Goal: Information Seeking & Learning: Learn about a topic

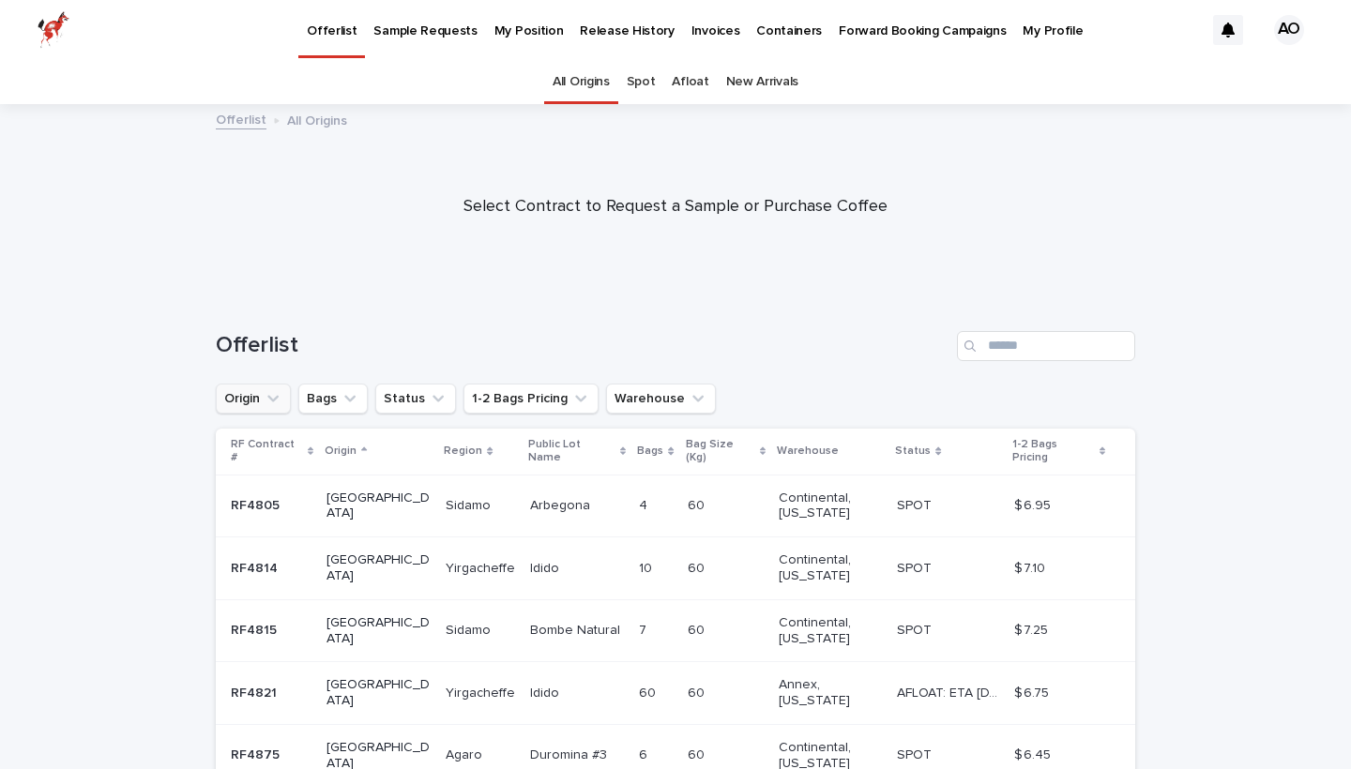
click at [269, 396] on icon "Origin" at bounding box center [272, 398] width 11 height 7
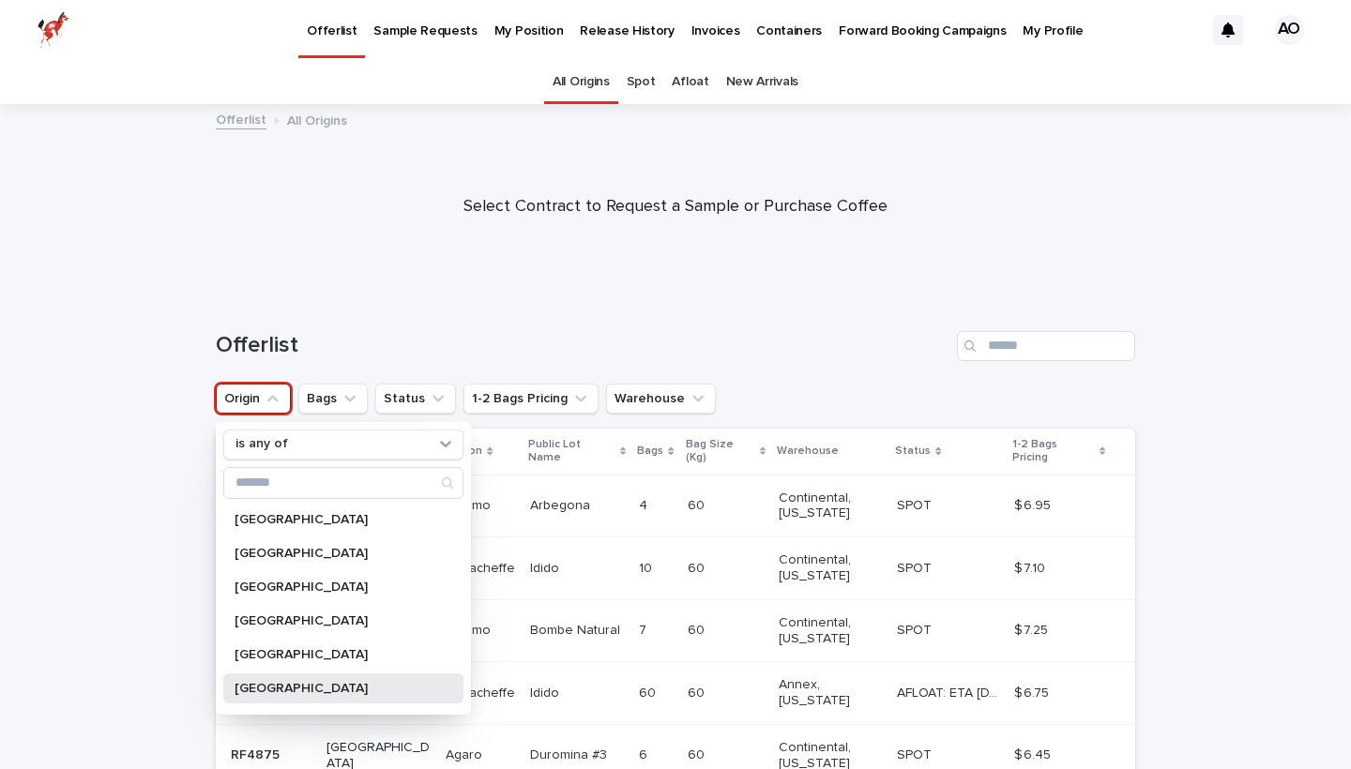
click at [297, 695] on div "[GEOGRAPHIC_DATA]" at bounding box center [343, 689] width 240 height 30
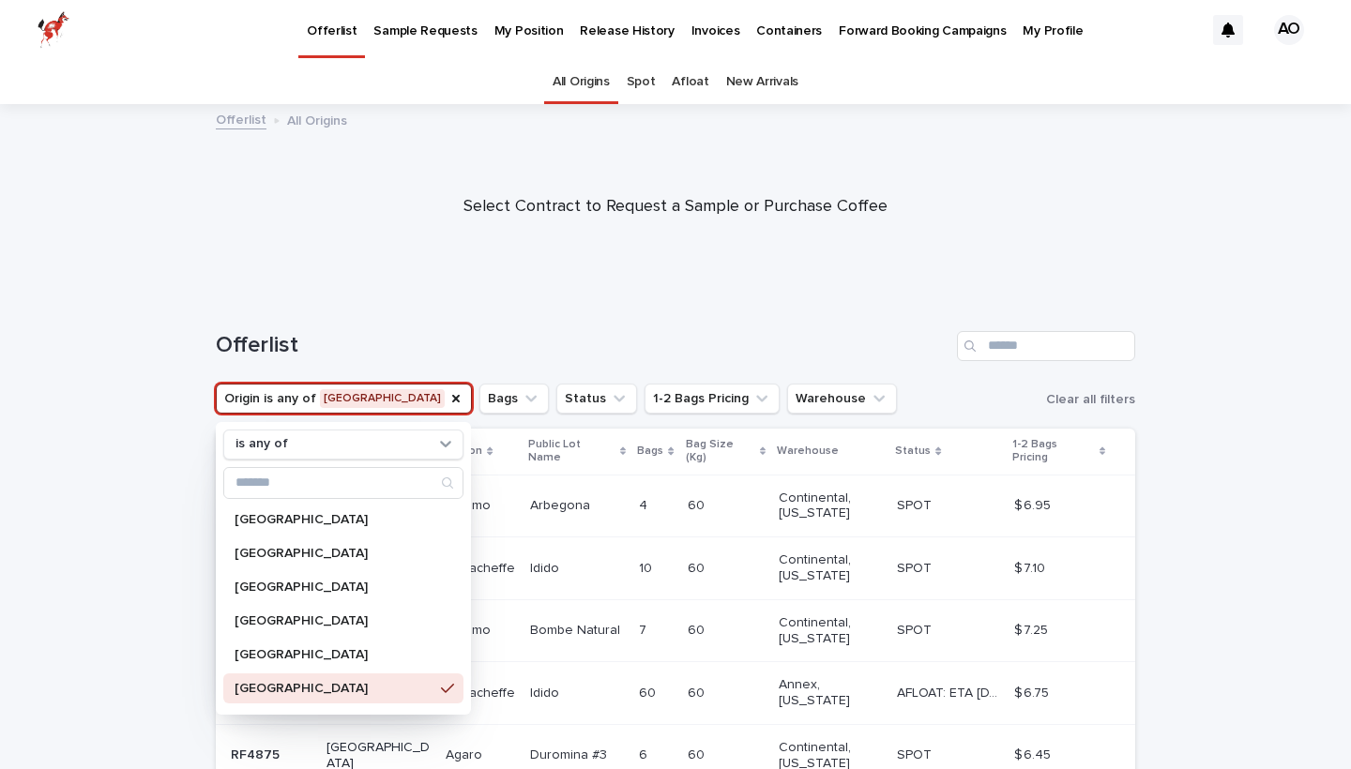
click at [632, 306] on div "Offerlist" at bounding box center [676, 339] width 920 height 90
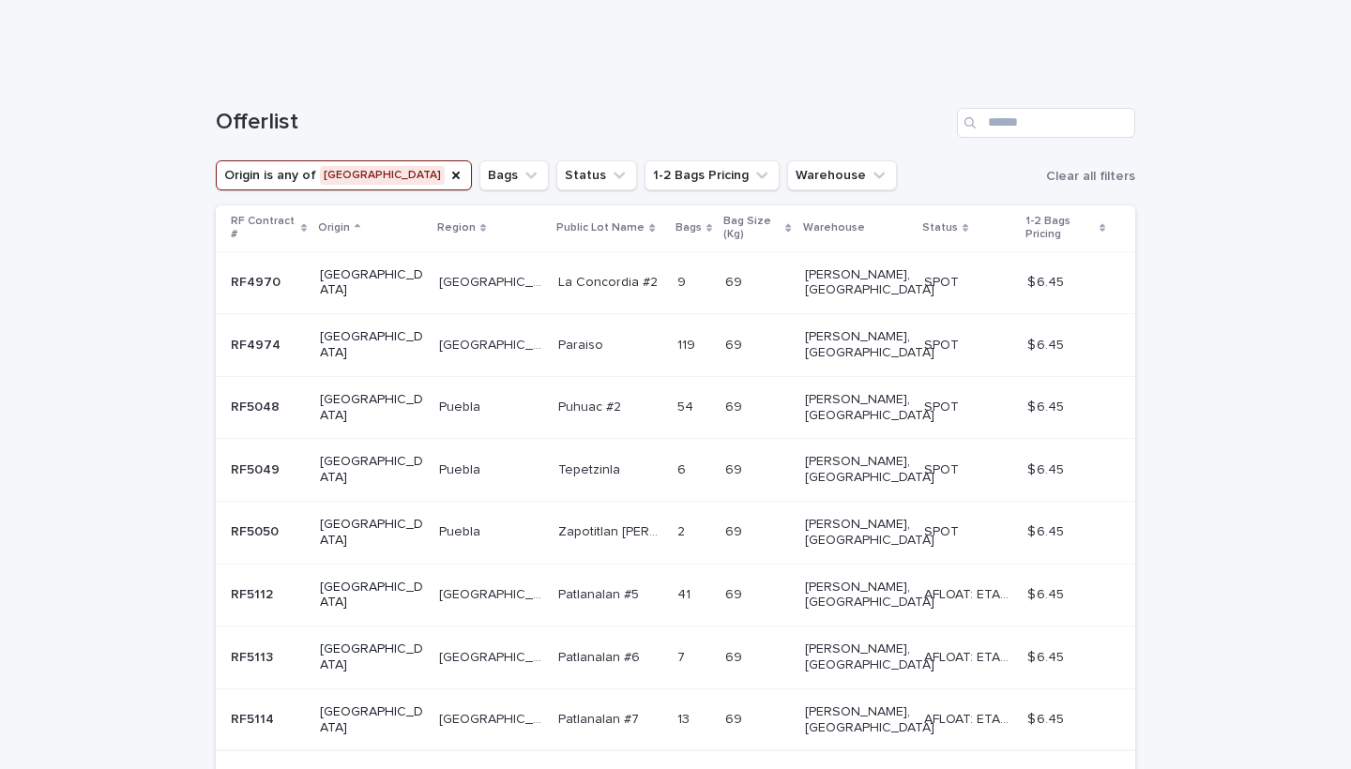
scroll to position [283, 0]
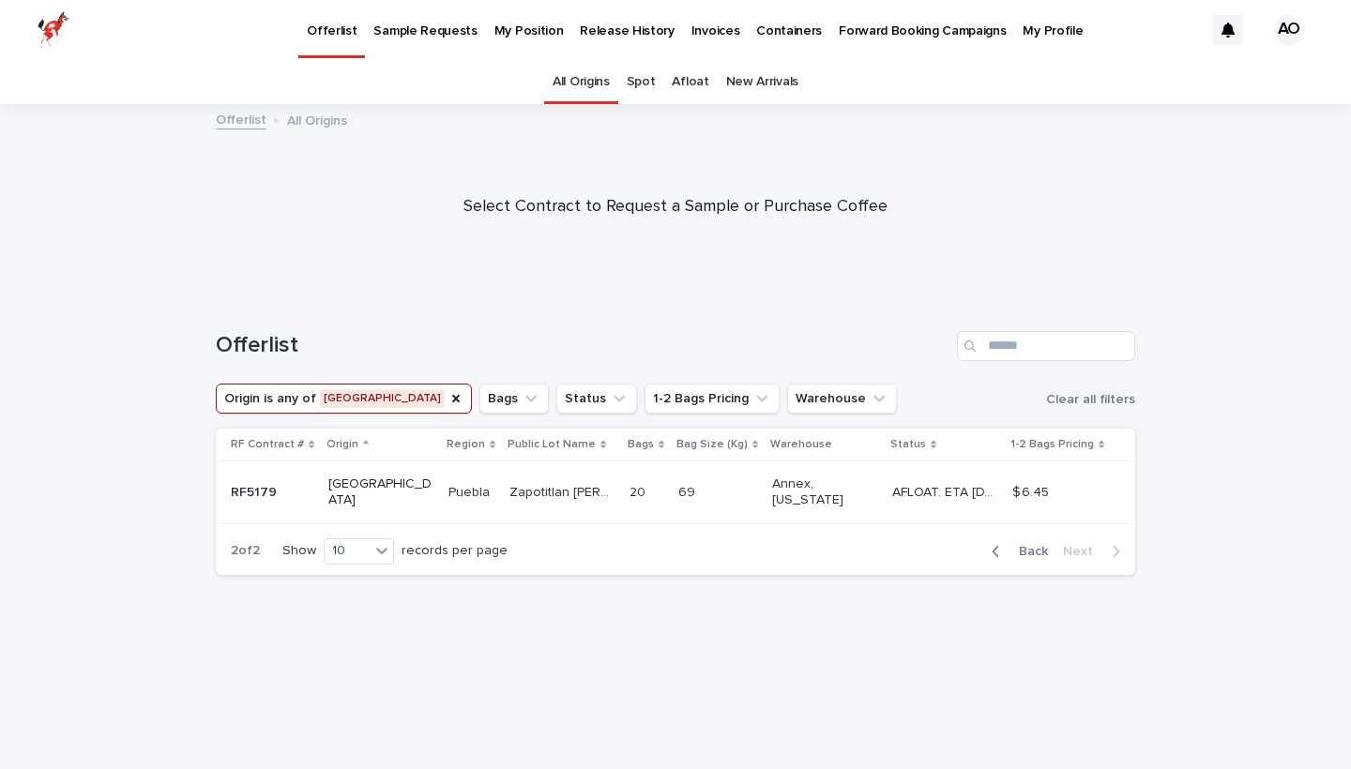
click at [625, 33] on p "Release History" at bounding box center [627, 19] width 94 height 39
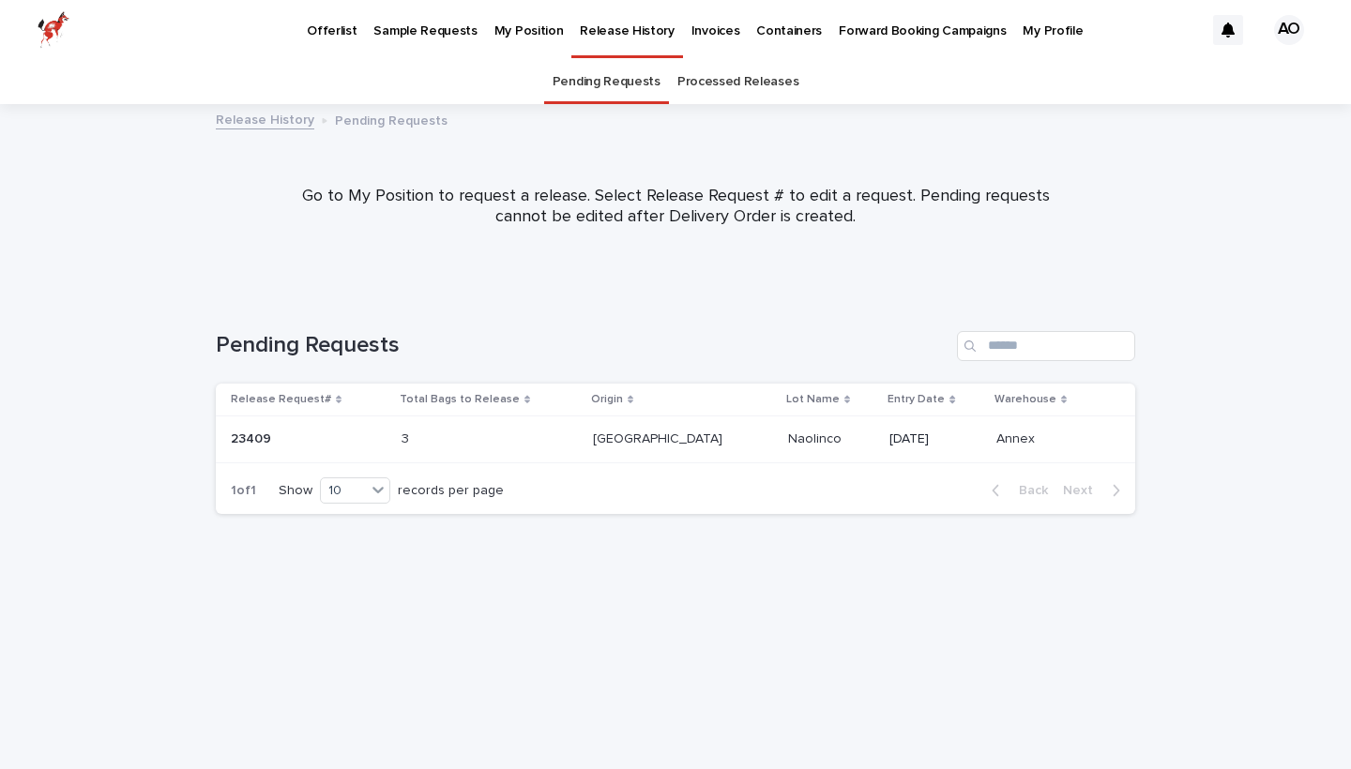
click at [578, 434] on div "3 3" at bounding box center [490, 439] width 176 height 31
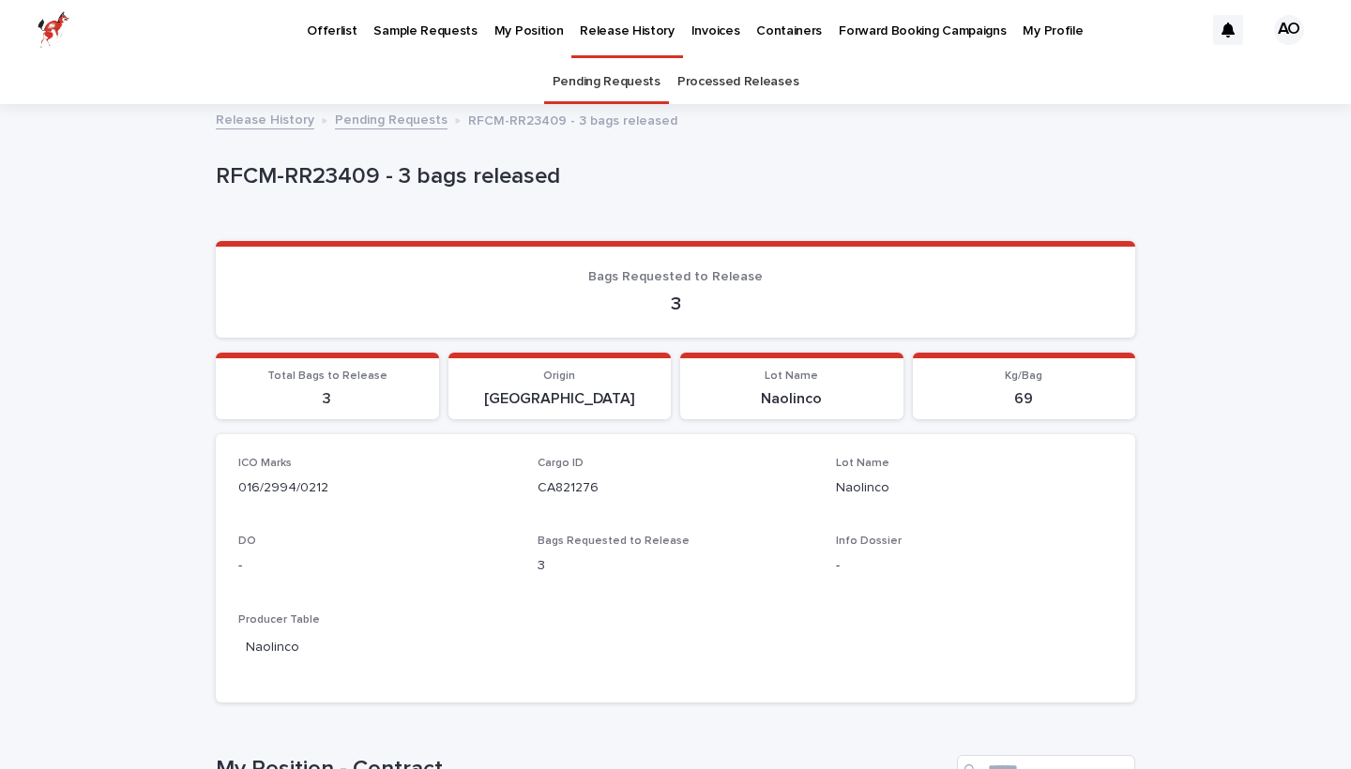
click at [785, 399] on p "Naolinco" at bounding box center [792, 399] width 201 height 18
click at [778, 70] on link "Processed Releases" at bounding box center [738, 82] width 121 height 44
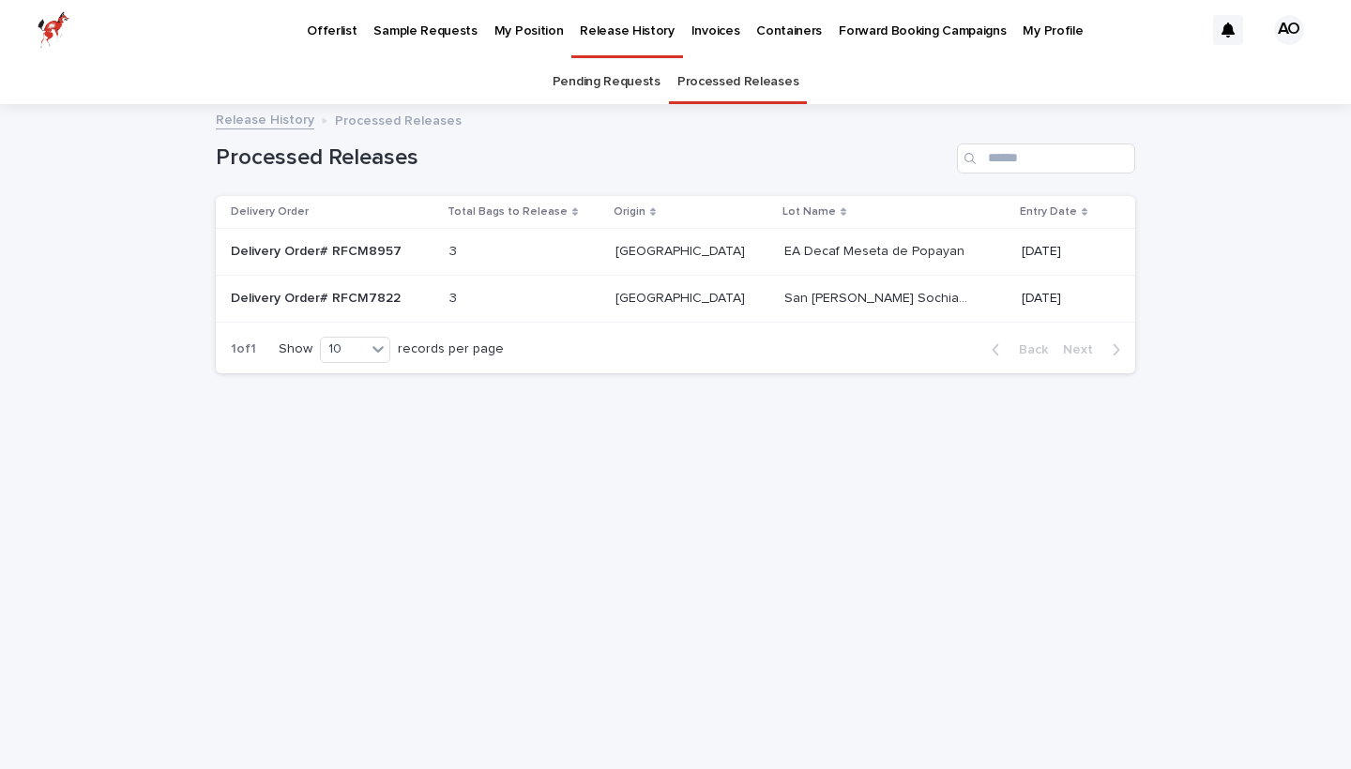
click at [608, 81] on link "Pending Requests" at bounding box center [607, 82] width 108 height 44
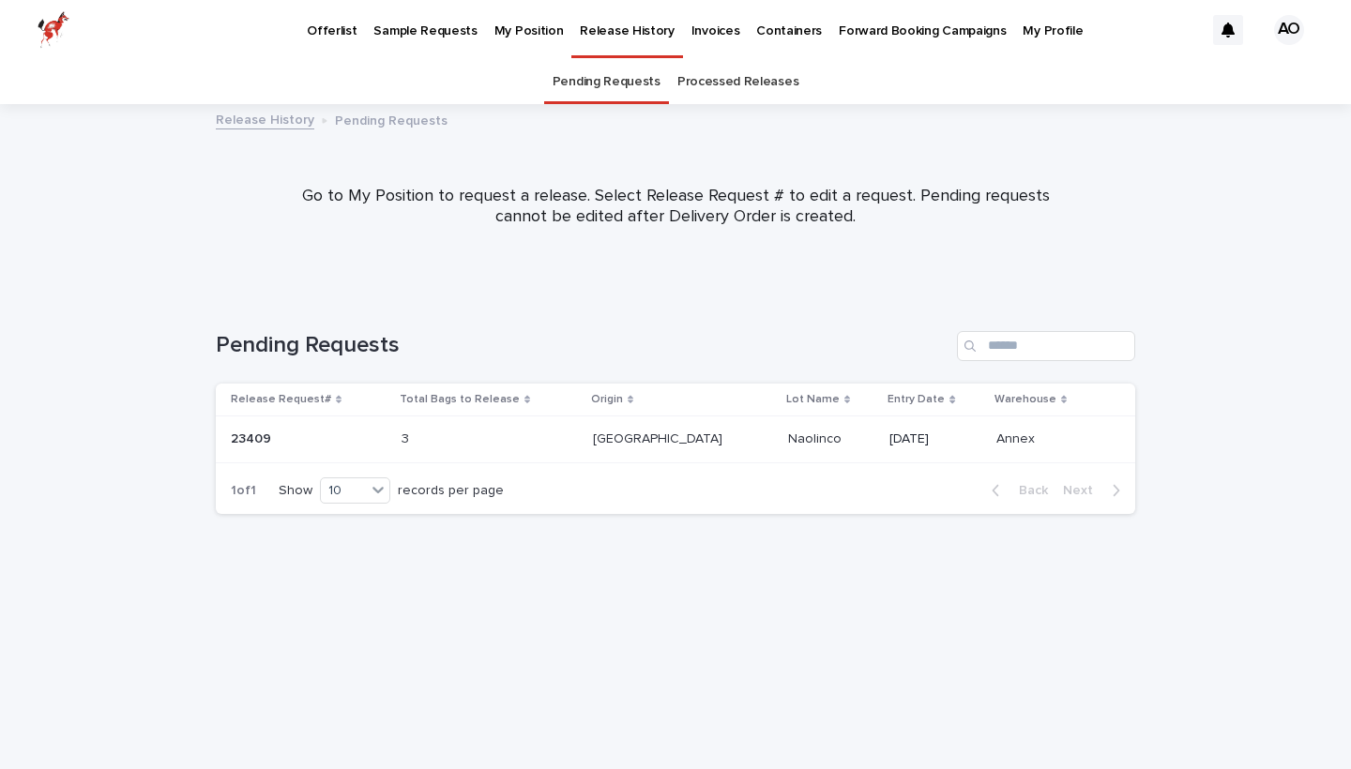
click at [664, 445] on p "[GEOGRAPHIC_DATA]" at bounding box center [659, 438] width 133 height 20
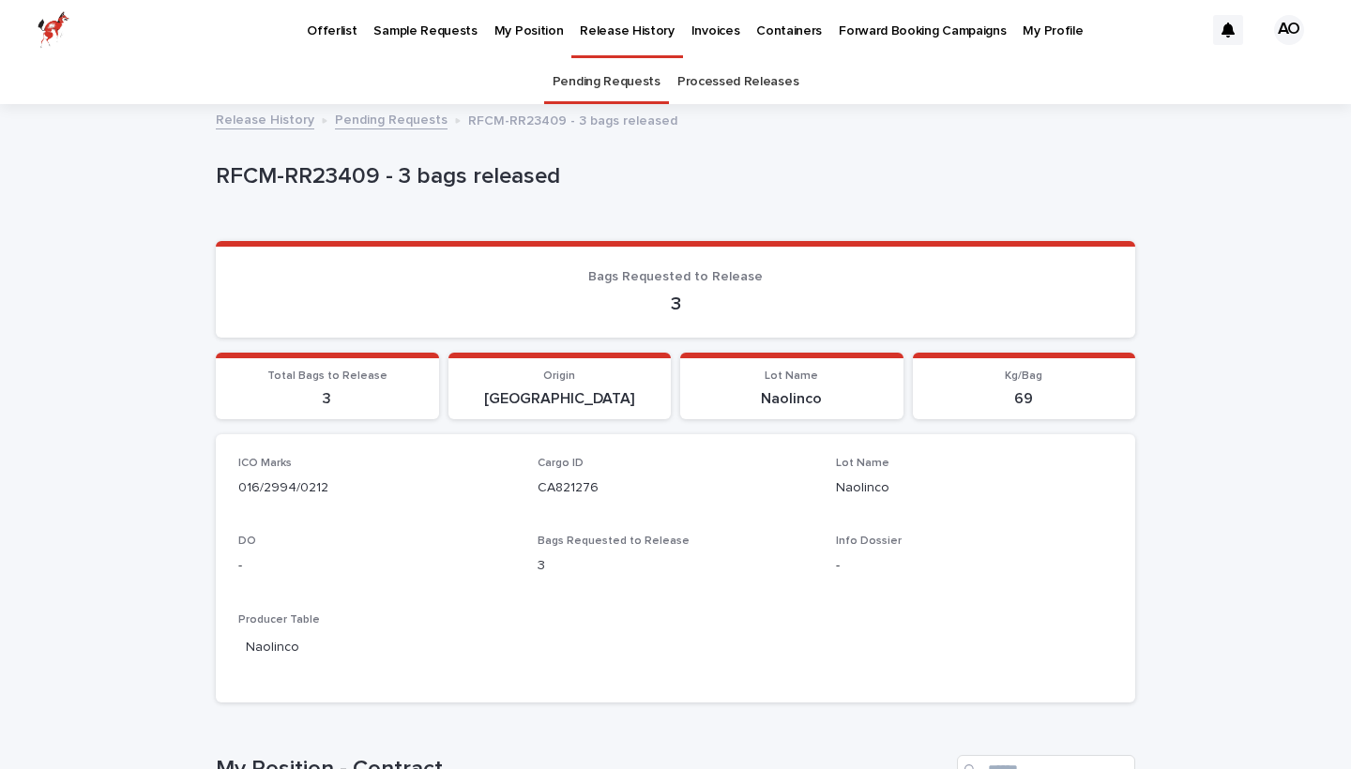
click at [346, 28] on p "Offerlist" at bounding box center [332, 19] width 50 height 39
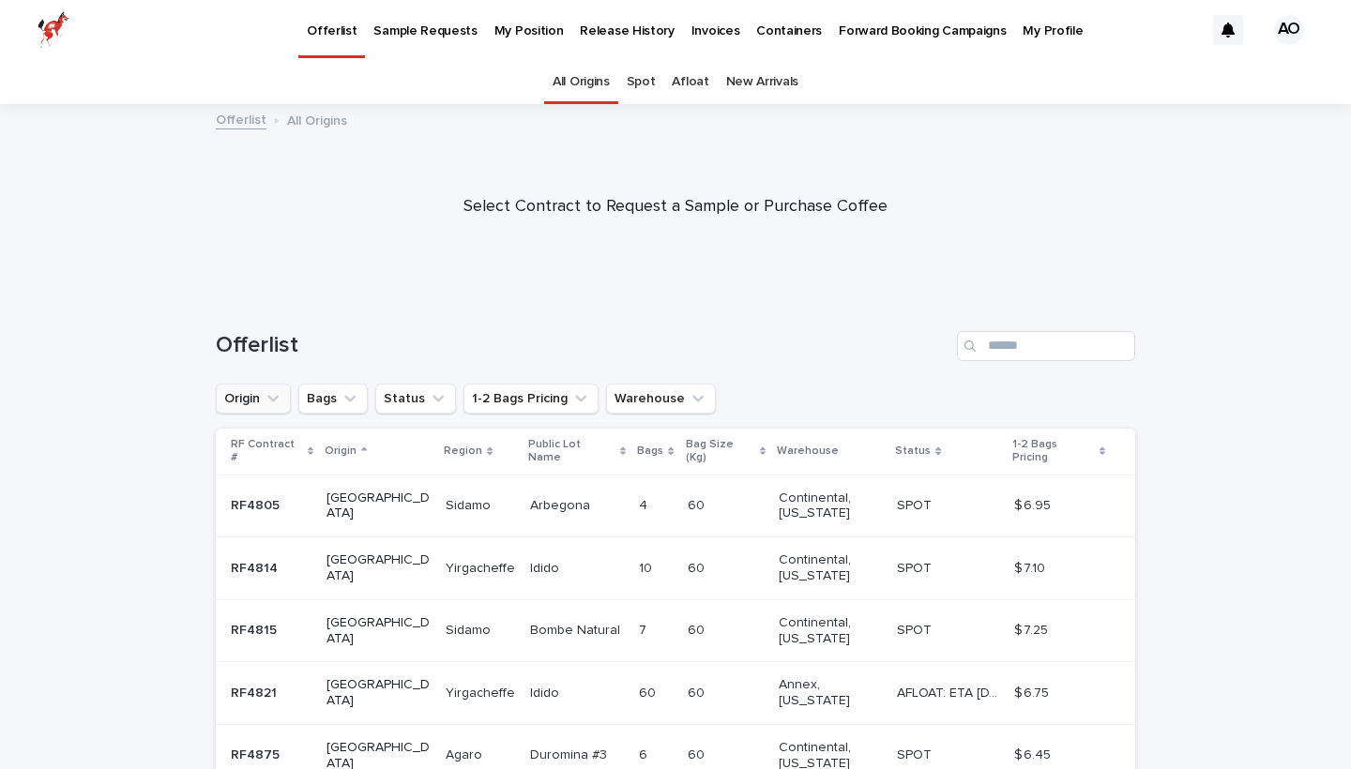
click at [282, 391] on icon "Origin" at bounding box center [273, 398] width 19 height 19
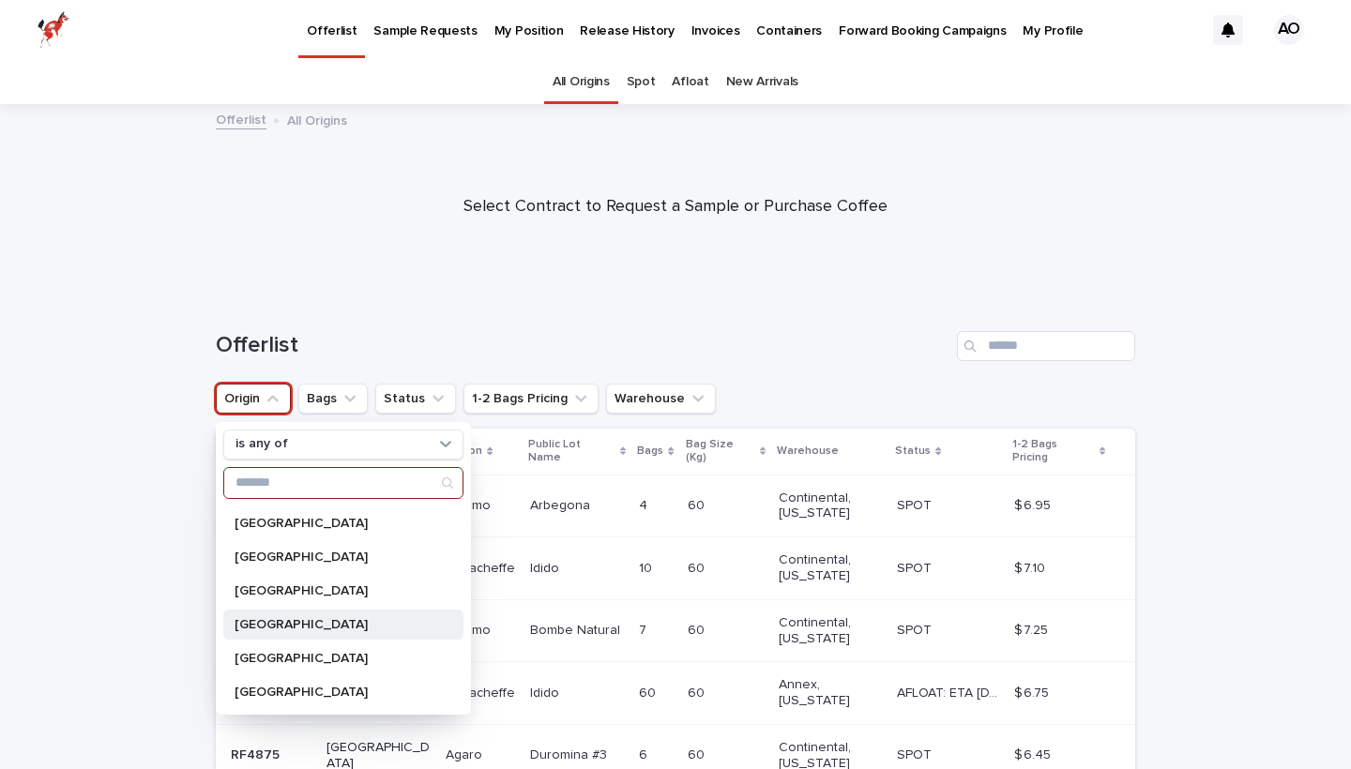
scroll to position [199, 0]
click at [293, 673] on div "[GEOGRAPHIC_DATA] [GEOGRAPHIC_DATA] [GEOGRAPHIC_DATA] [GEOGRAPHIC_DATA] [GEOGRA…" at bounding box center [343, 606] width 240 height 203
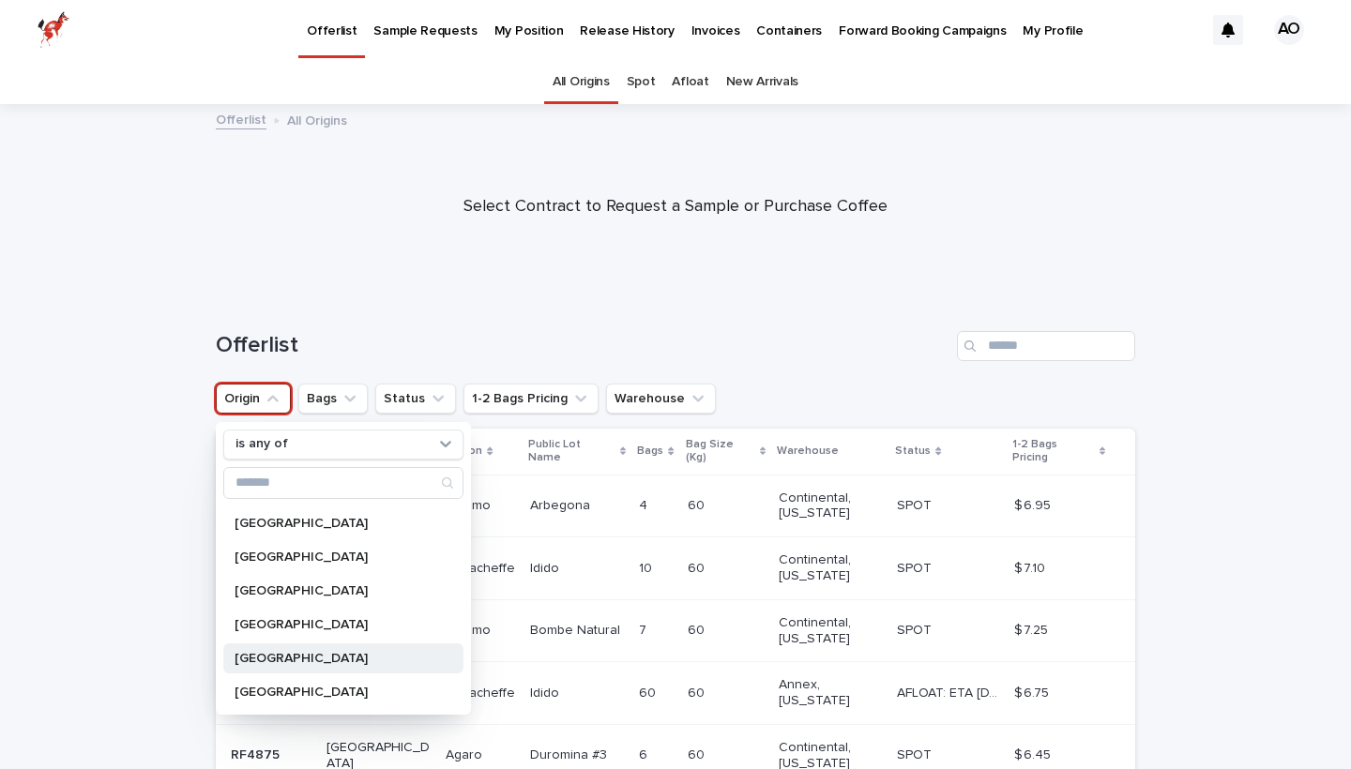
click at [293, 660] on p "[GEOGRAPHIC_DATA]" at bounding box center [334, 658] width 199 height 13
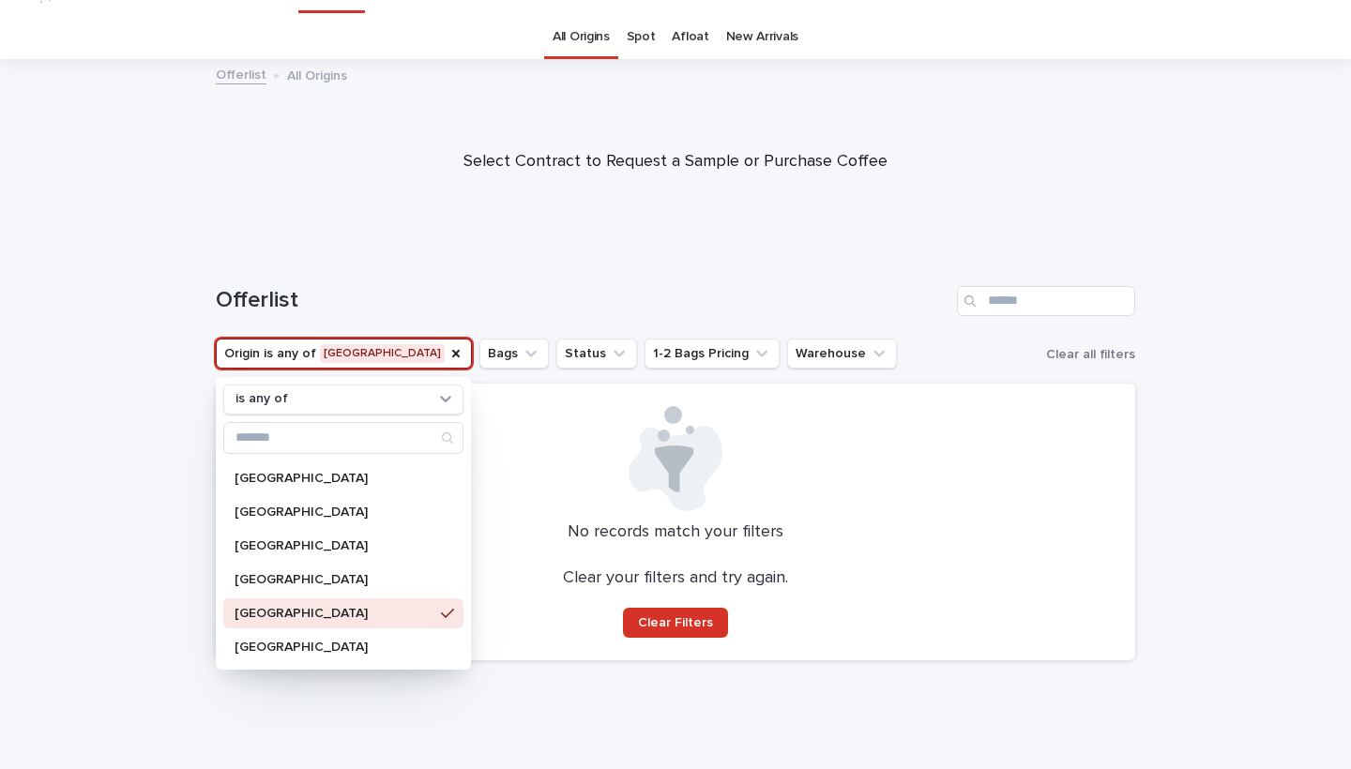
scroll to position [44, 0]
click at [285, 589] on div "[GEOGRAPHIC_DATA]" at bounding box center [343, 581] width 240 height 30
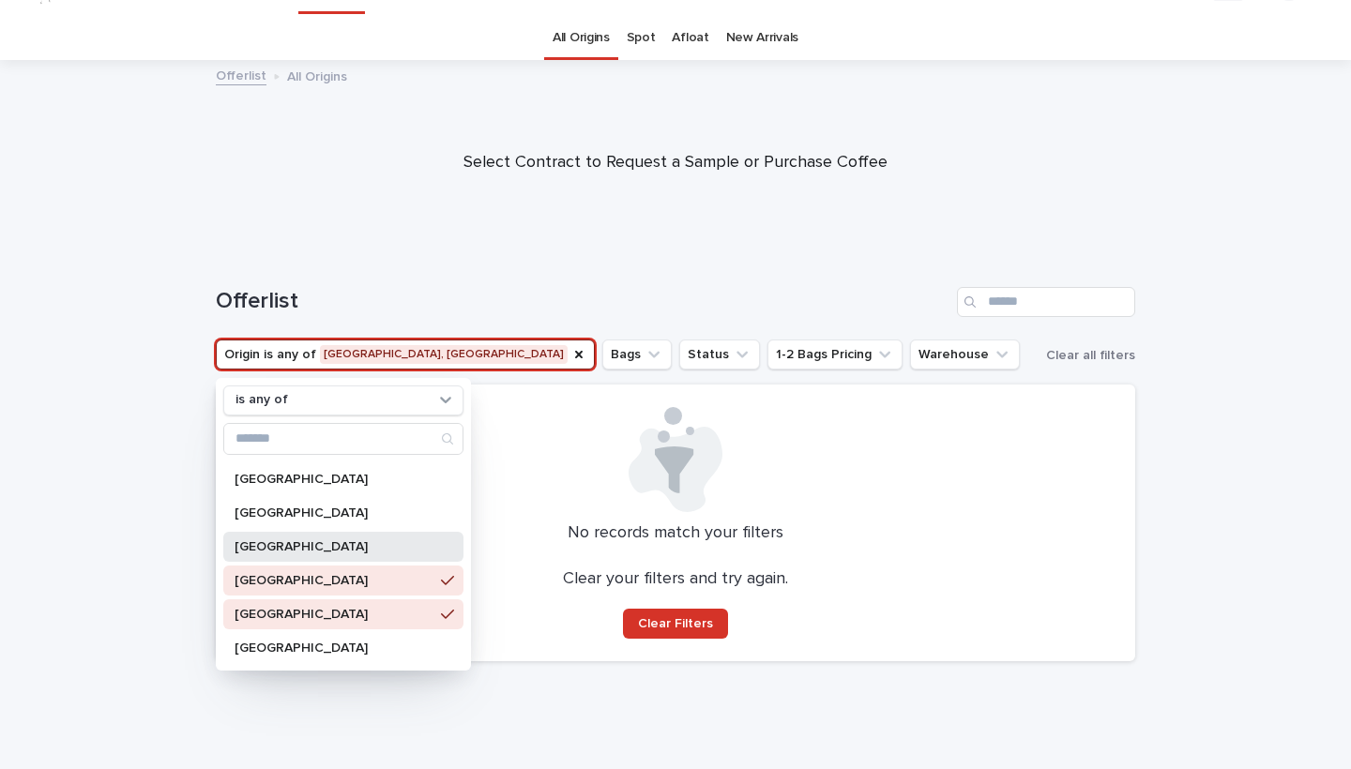
click at [280, 549] on p "[GEOGRAPHIC_DATA]" at bounding box center [334, 547] width 199 height 13
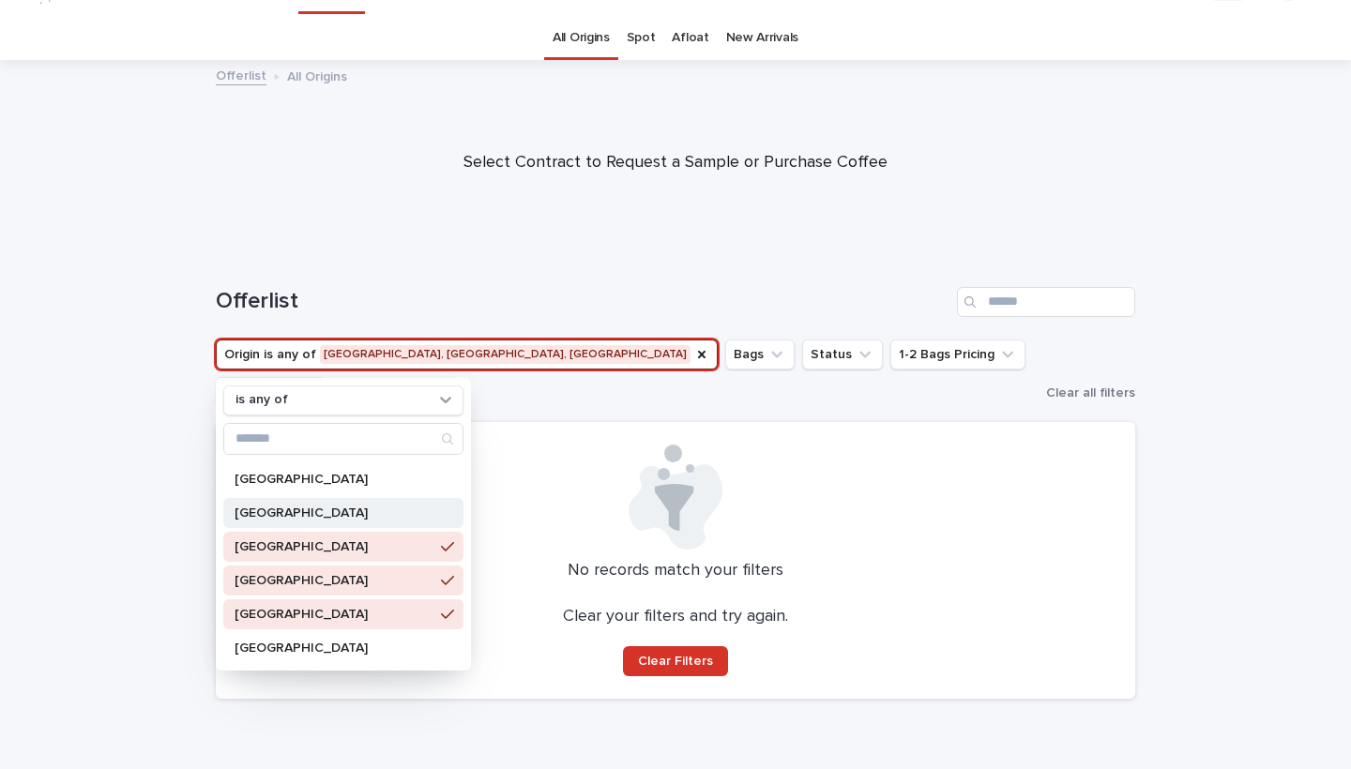
click at [282, 518] on p "[GEOGRAPHIC_DATA]" at bounding box center [334, 513] width 199 height 13
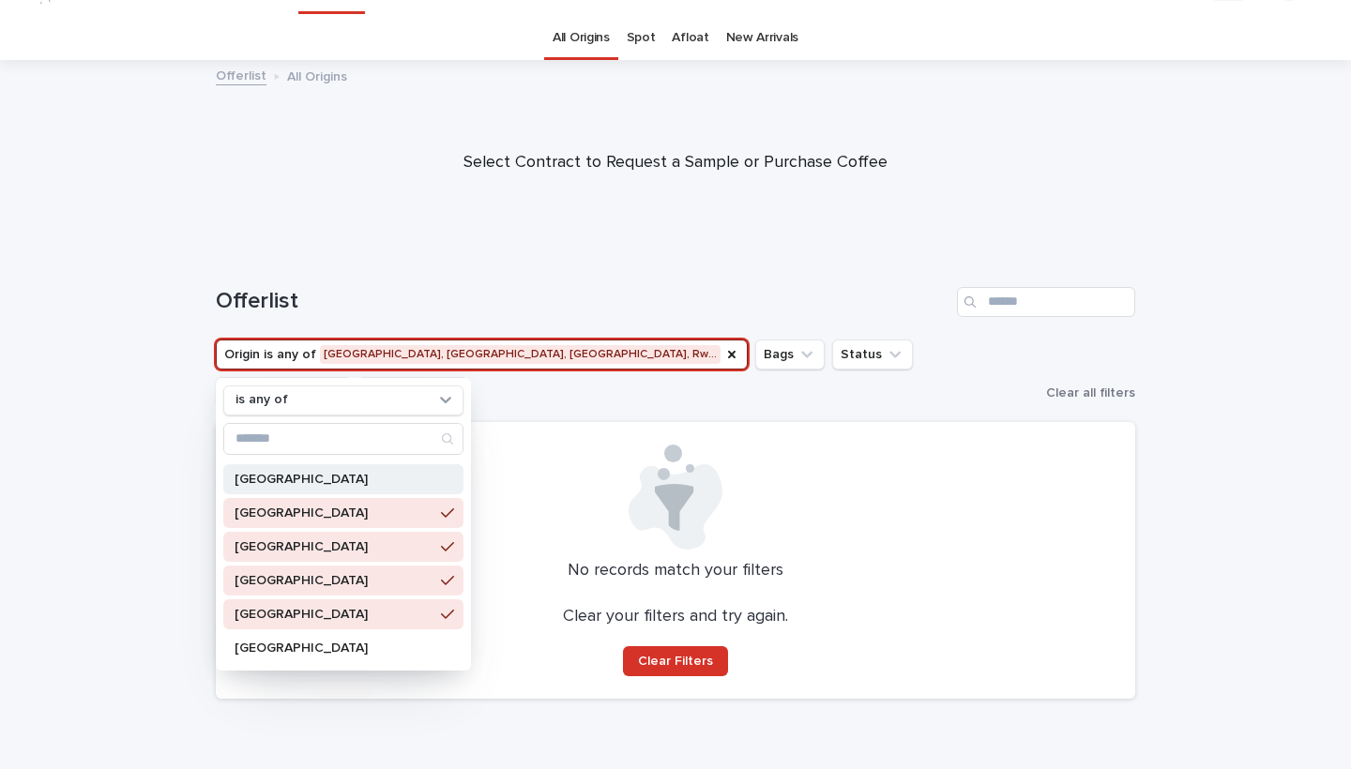
click at [278, 493] on div "[GEOGRAPHIC_DATA]" at bounding box center [343, 480] width 240 height 30
click at [285, 522] on div "[GEOGRAPHIC_DATA]" at bounding box center [343, 513] width 240 height 30
click at [290, 543] on p "[GEOGRAPHIC_DATA]" at bounding box center [334, 547] width 199 height 13
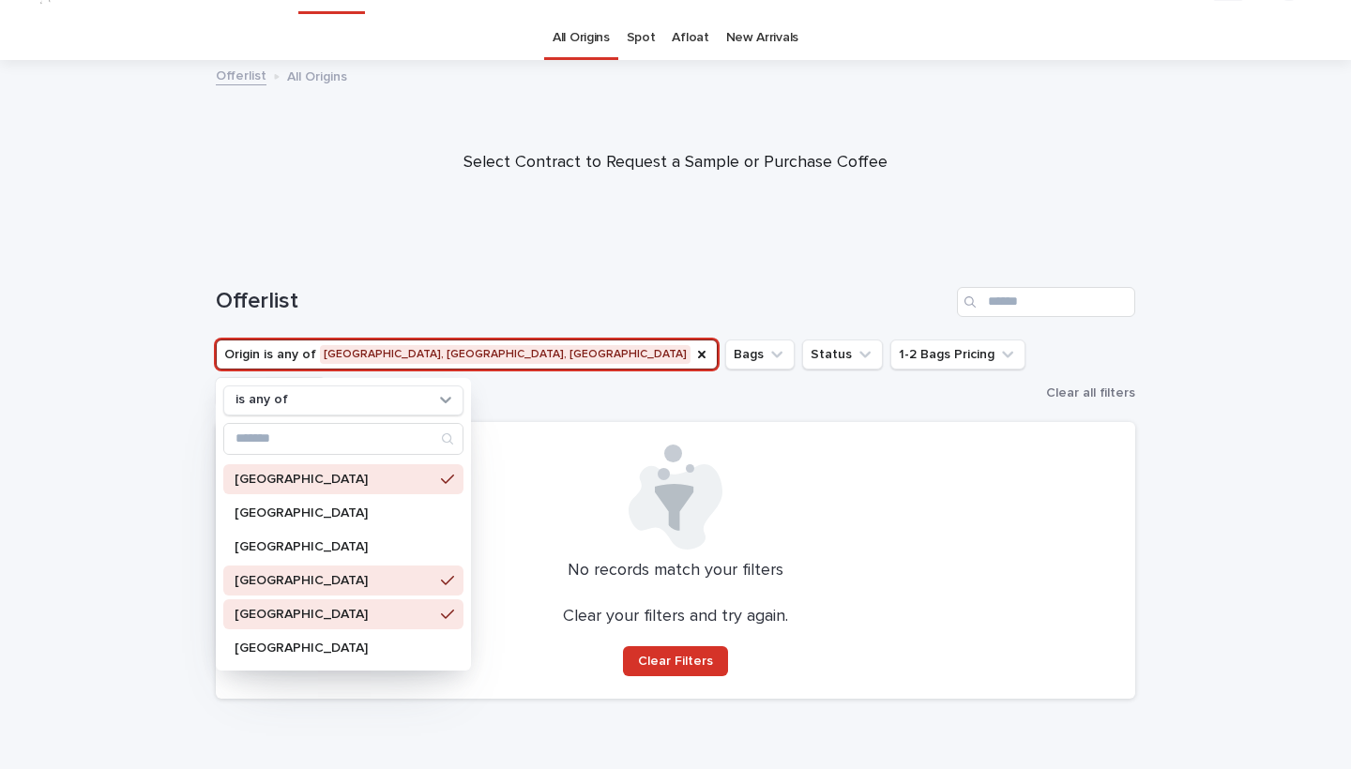
click at [290, 574] on p "[GEOGRAPHIC_DATA]" at bounding box center [334, 580] width 199 height 13
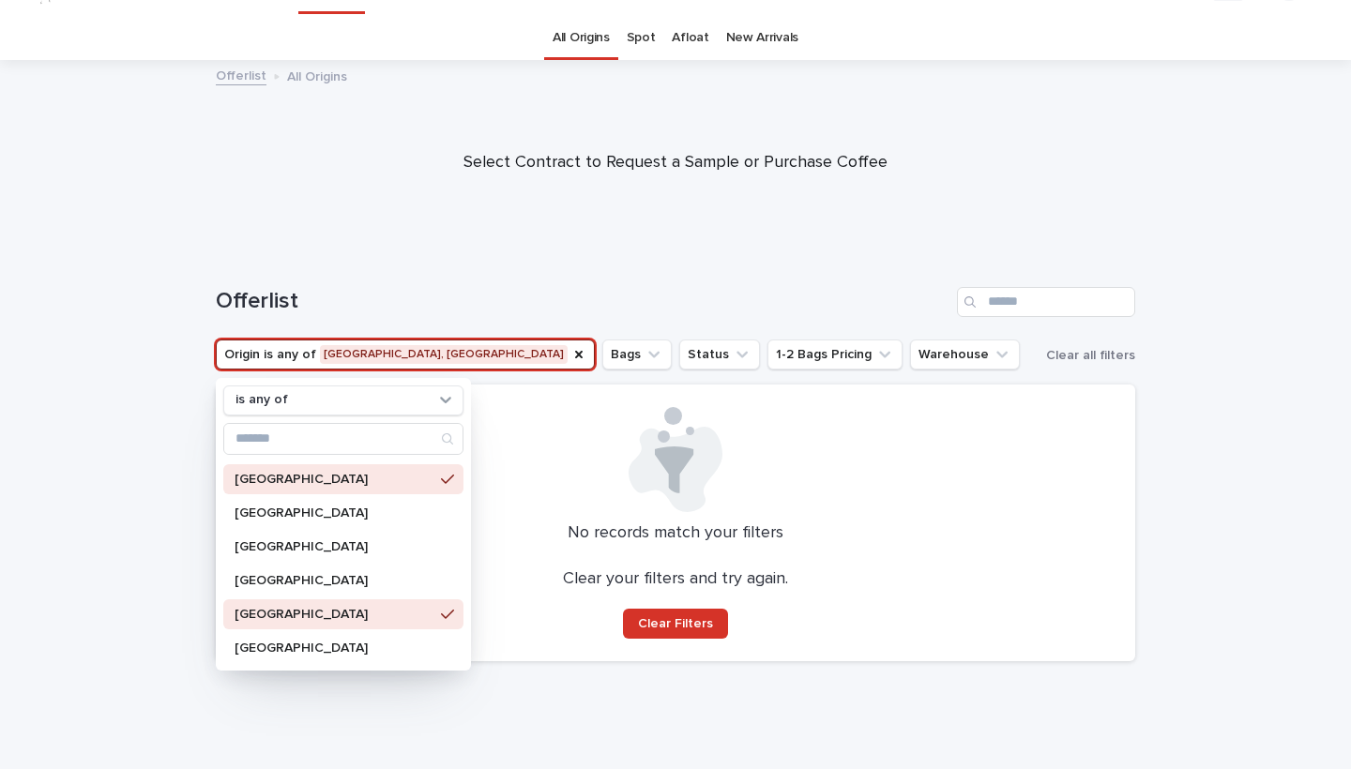
click at [284, 608] on p "[GEOGRAPHIC_DATA]" at bounding box center [334, 614] width 199 height 13
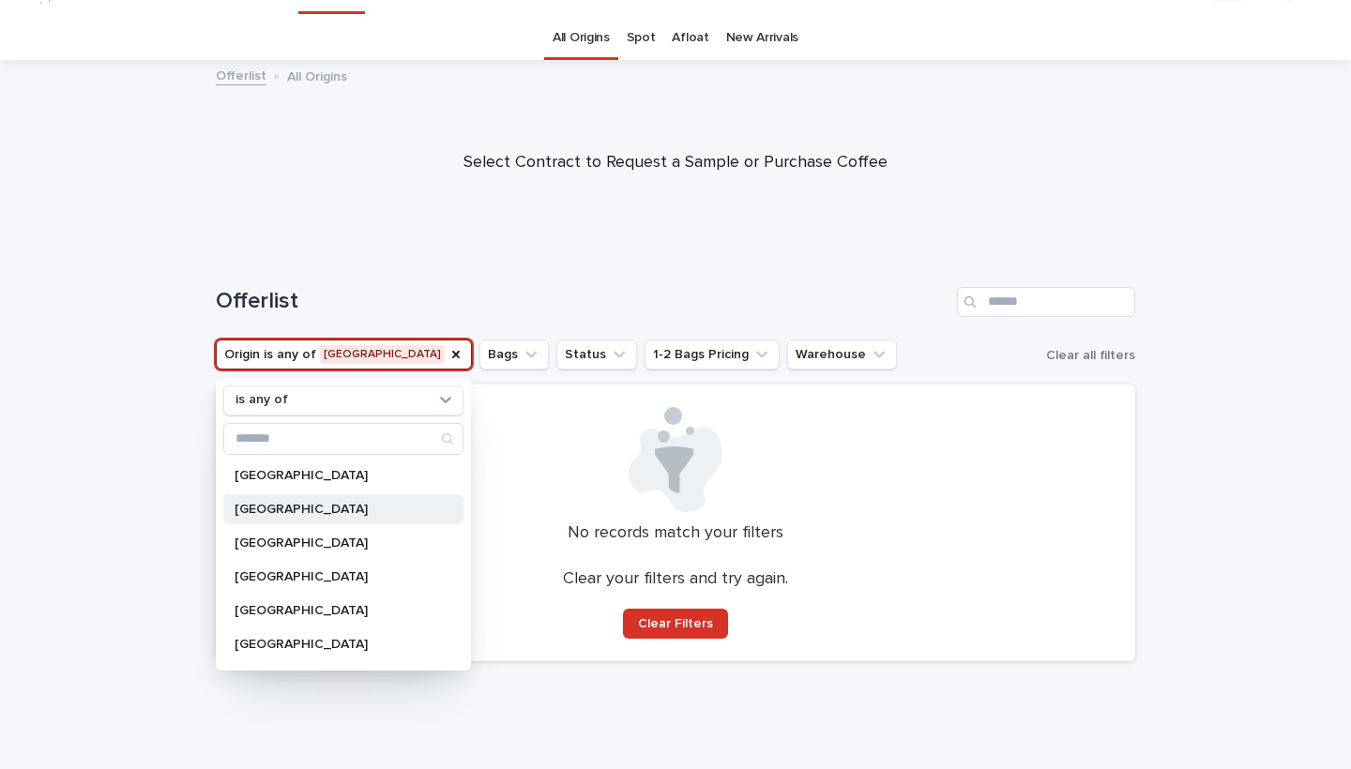
scroll to position [63, 0]
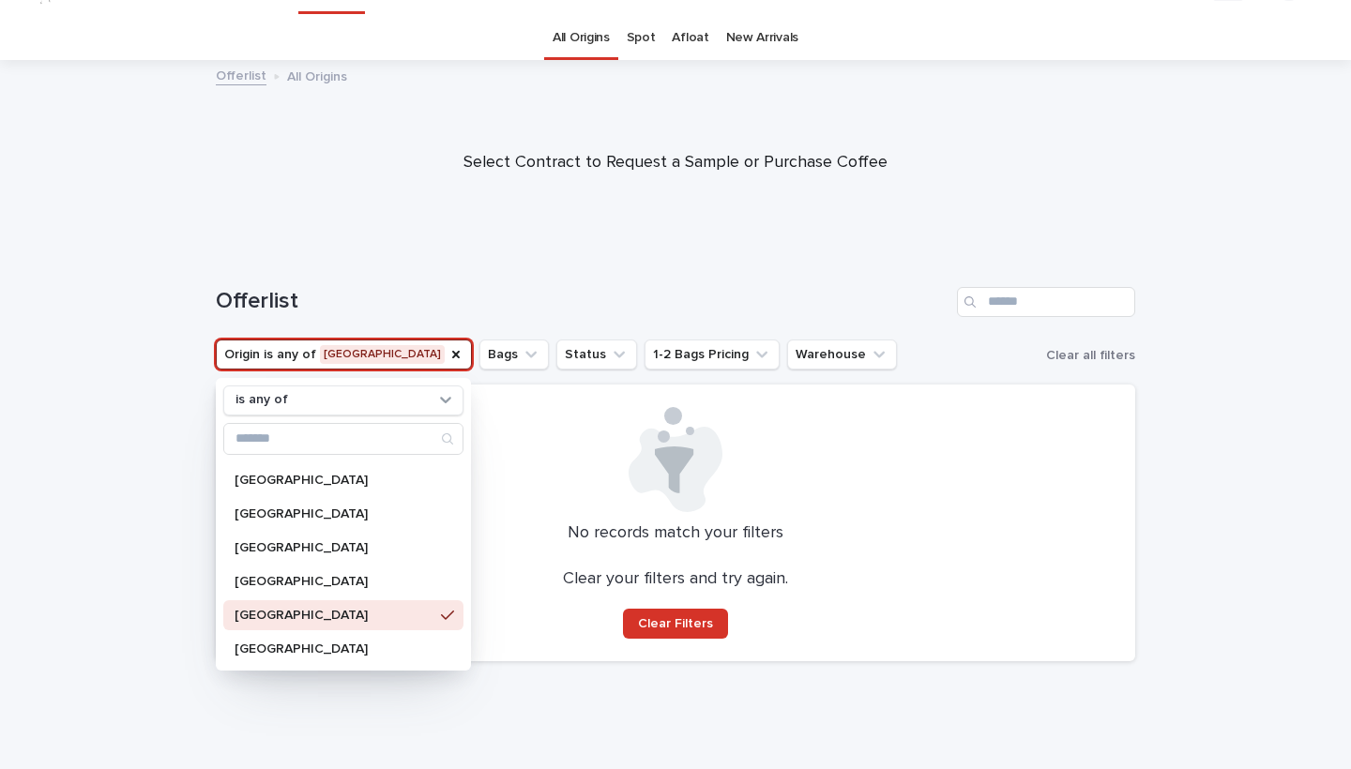
click at [272, 609] on p "[GEOGRAPHIC_DATA]" at bounding box center [334, 615] width 199 height 13
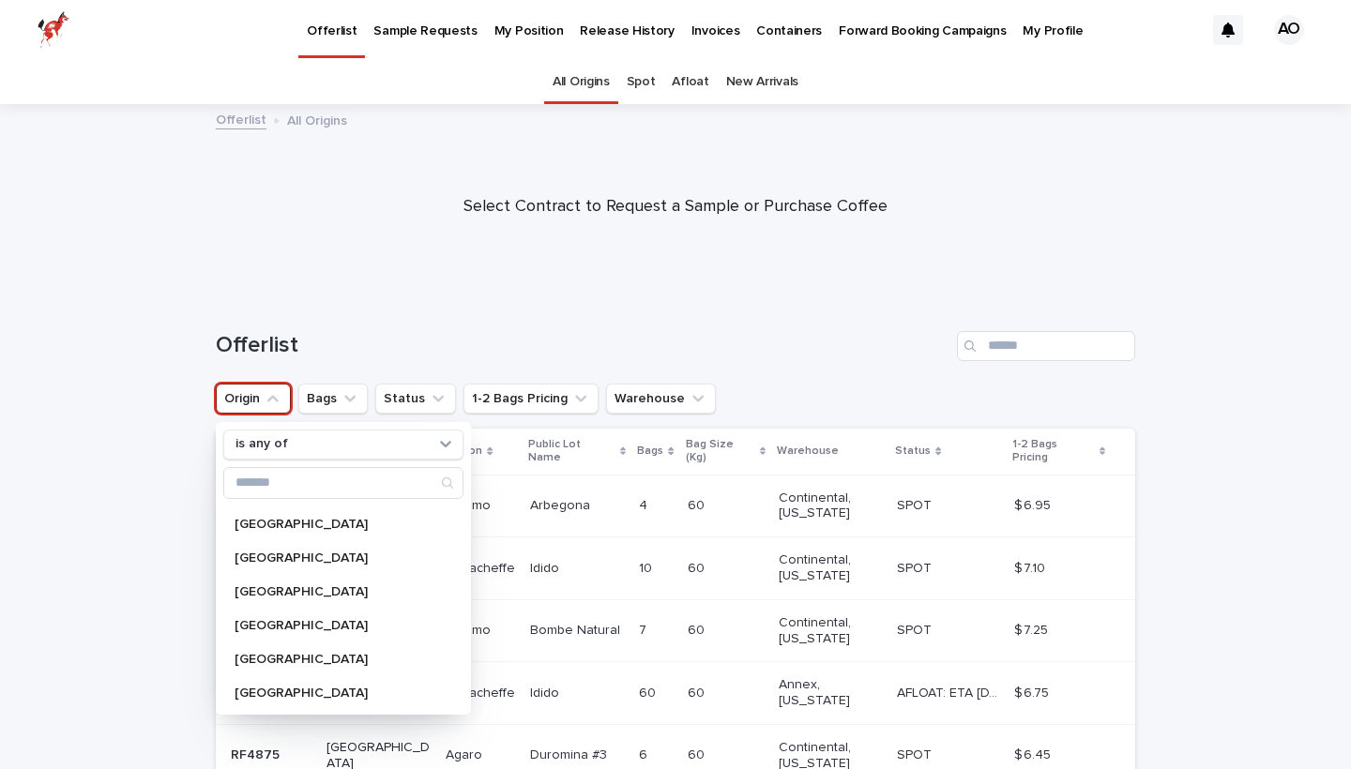
click at [602, 241] on div at bounding box center [675, 199] width 1351 height 188
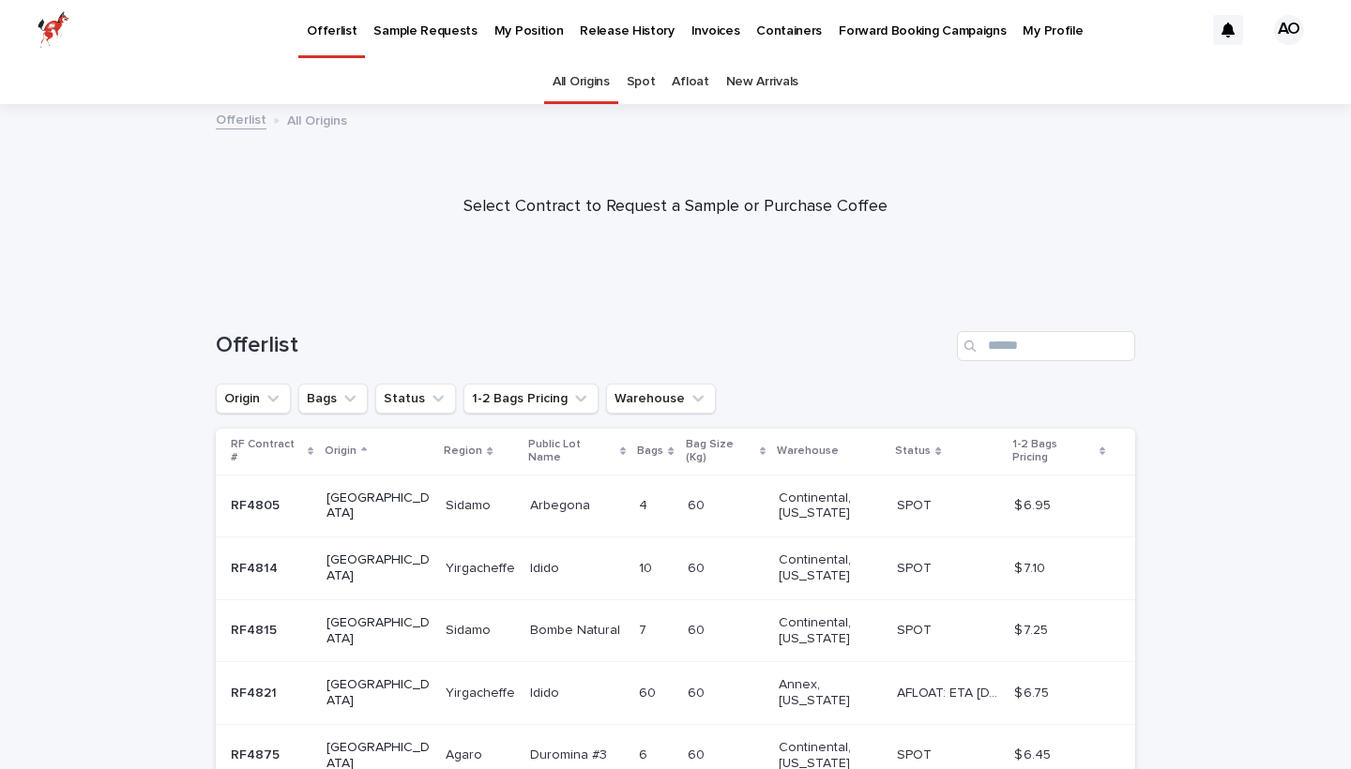
click at [414, 23] on p "Sample Requests" at bounding box center [424, 19] width 103 height 39
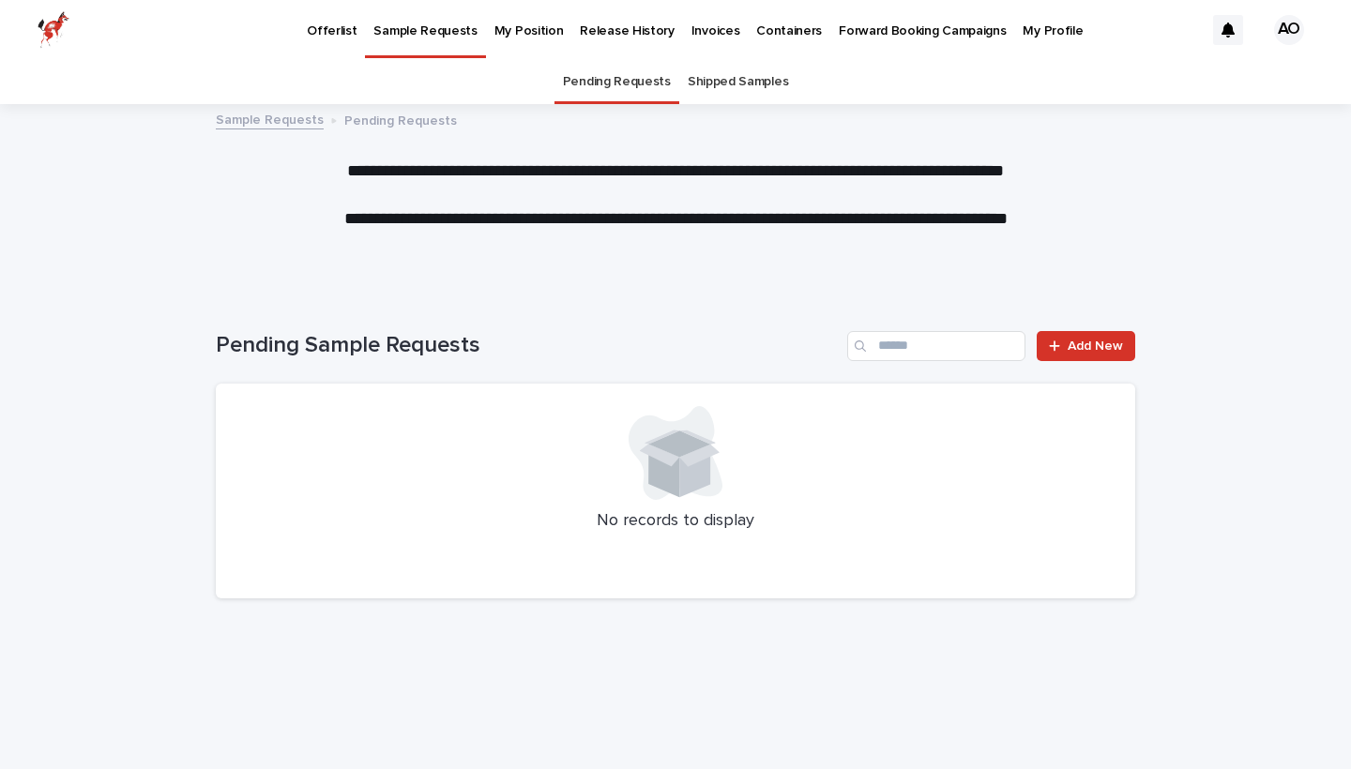
click at [521, 23] on p "My Position" at bounding box center [529, 19] width 69 height 39
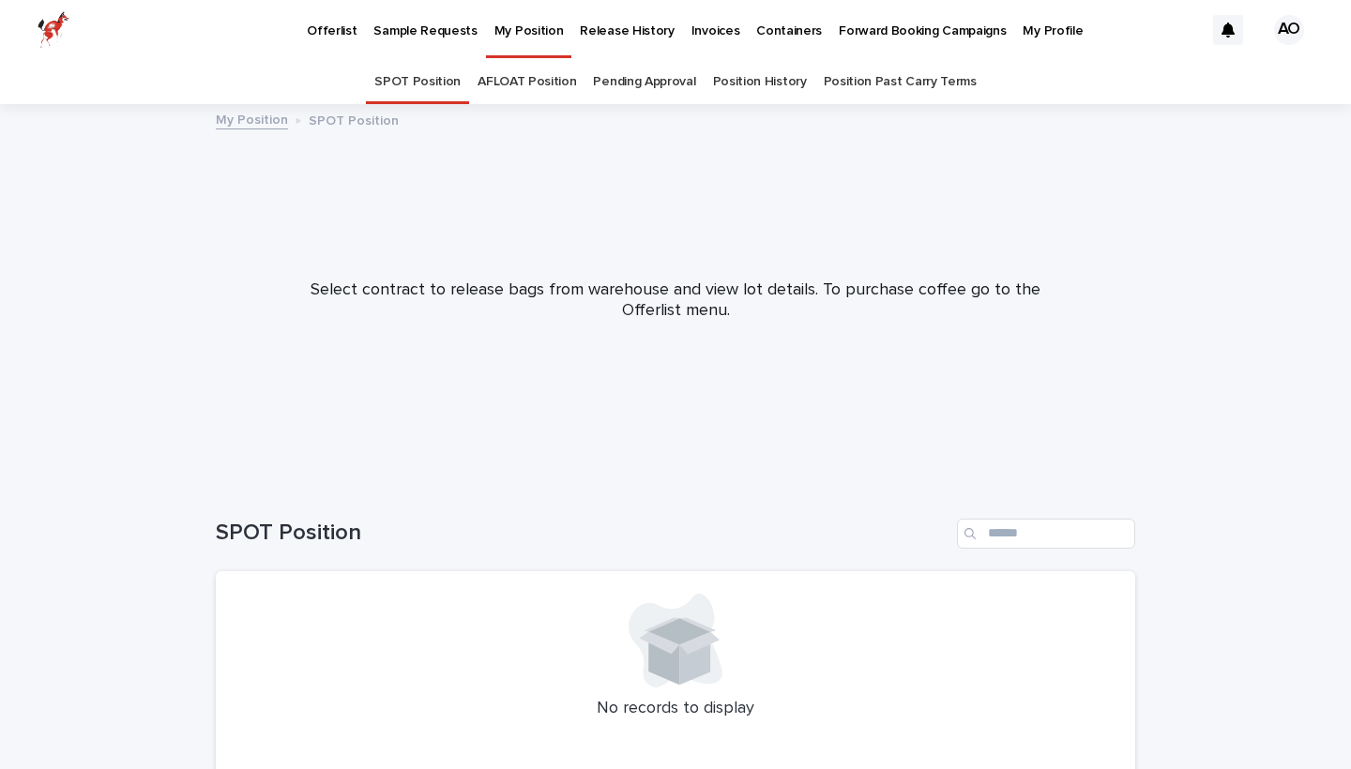
click at [504, 82] on link "AFLOAT Position" at bounding box center [527, 82] width 99 height 44
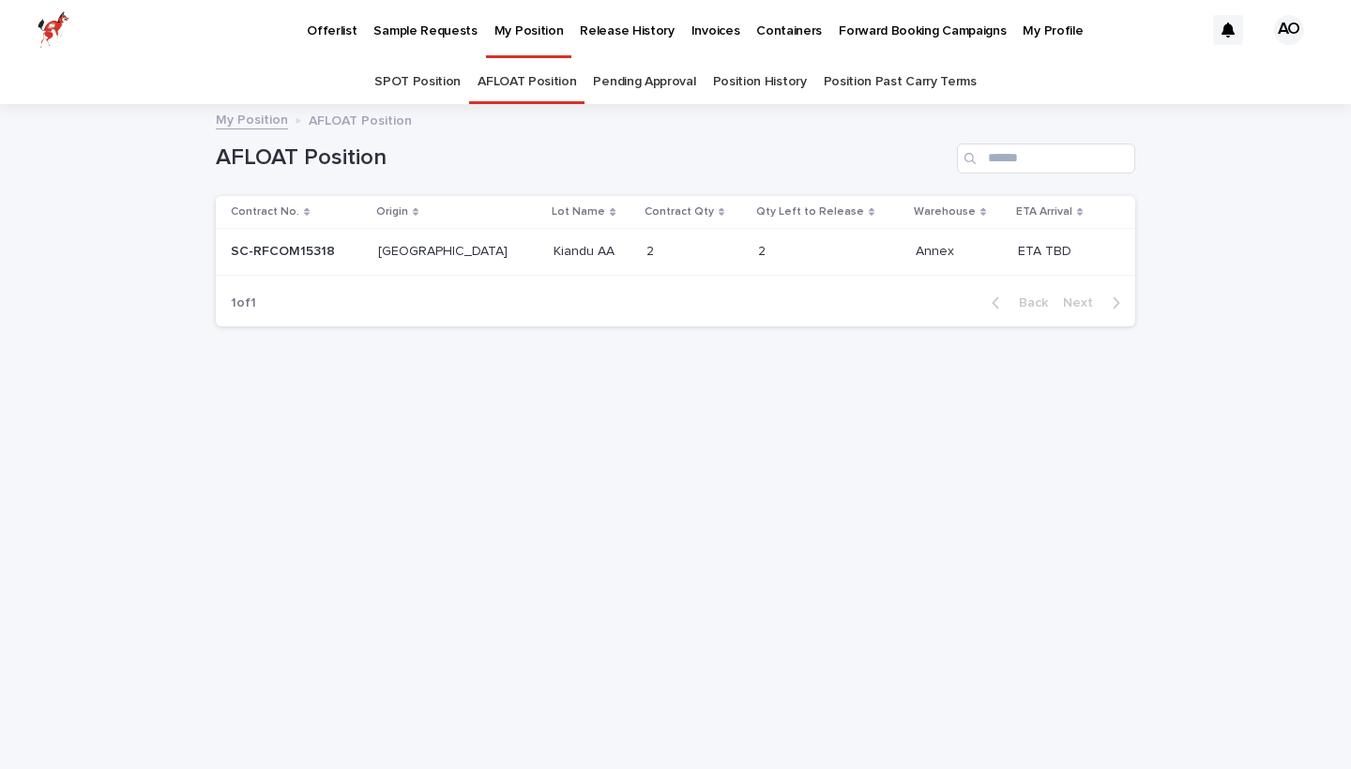
click at [467, 251] on td "[GEOGRAPHIC_DATA] [GEOGRAPHIC_DATA]" at bounding box center [459, 252] width 176 height 47
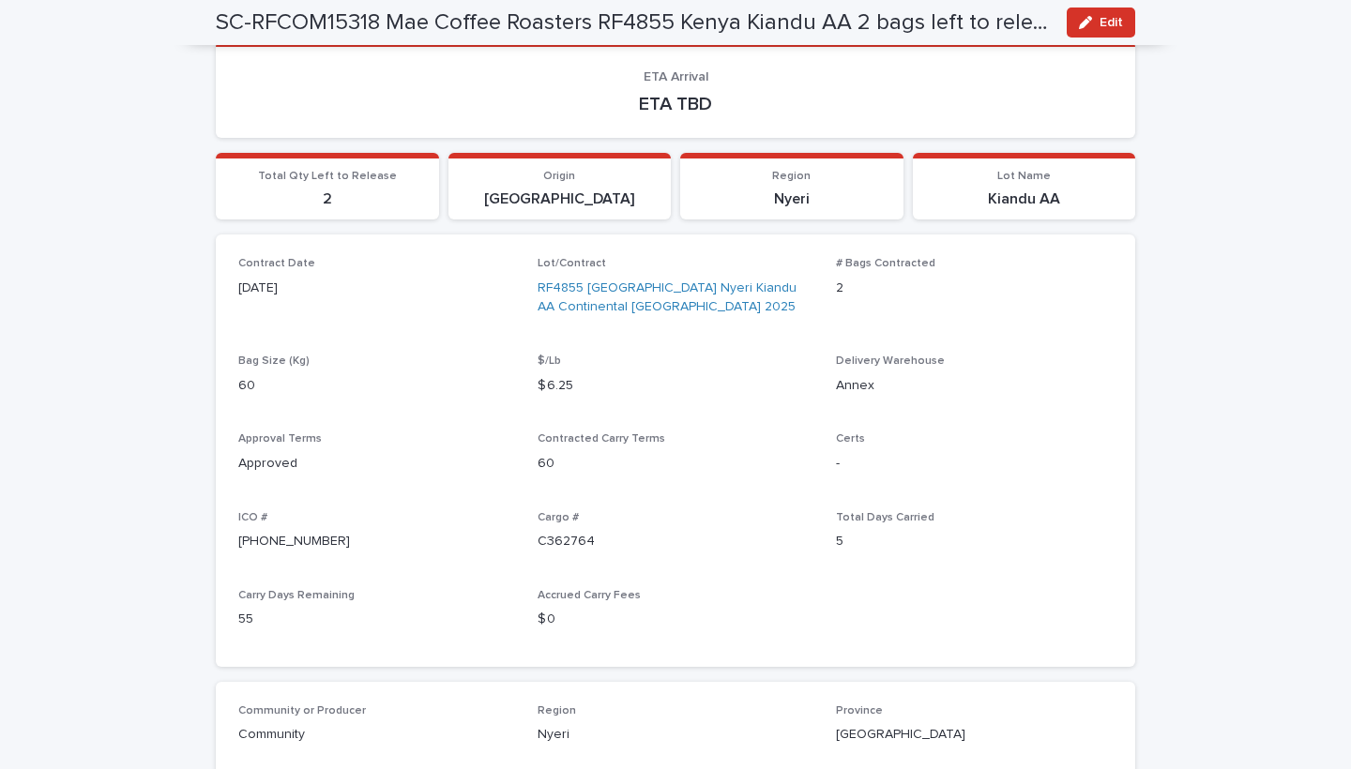
scroll to position [179, 0]
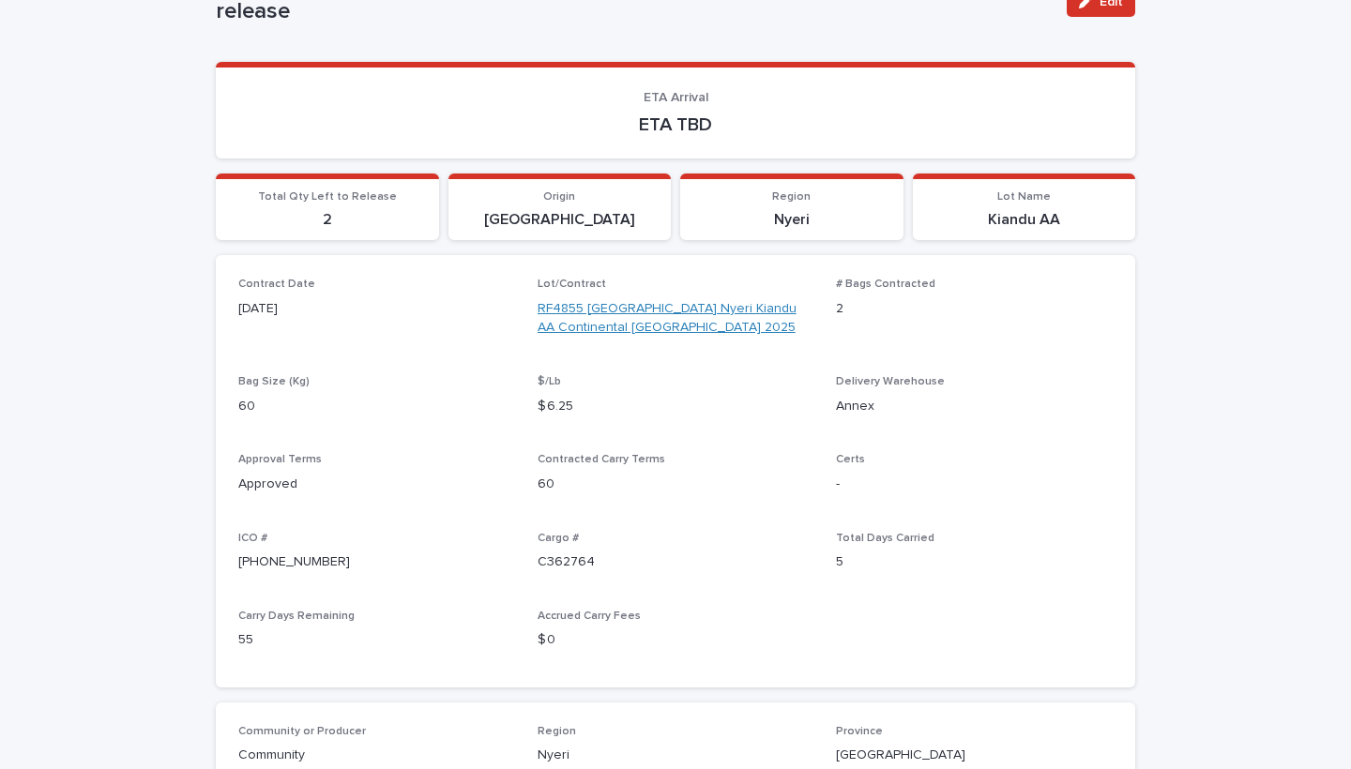
click at [650, 312] on link "RF4855 [GEOGRAPHIC_DATA] Nyeri Kiandu AA Continental [GEOGRAPHIC_DATA] 2025" at bounding box center [676, 318] width 277 height 39
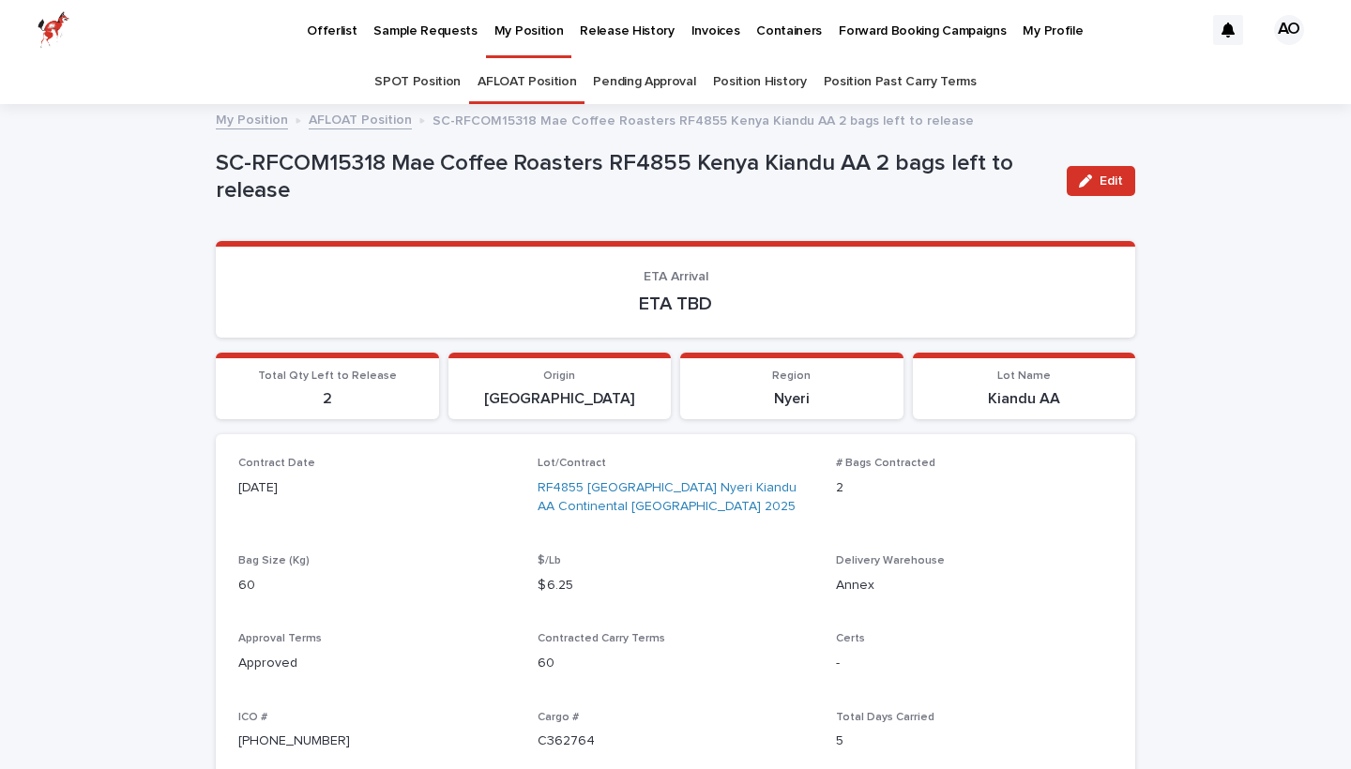
click at [327, 31] on p "Offerlist" at bounding box center [332, 19] width 50 height 39
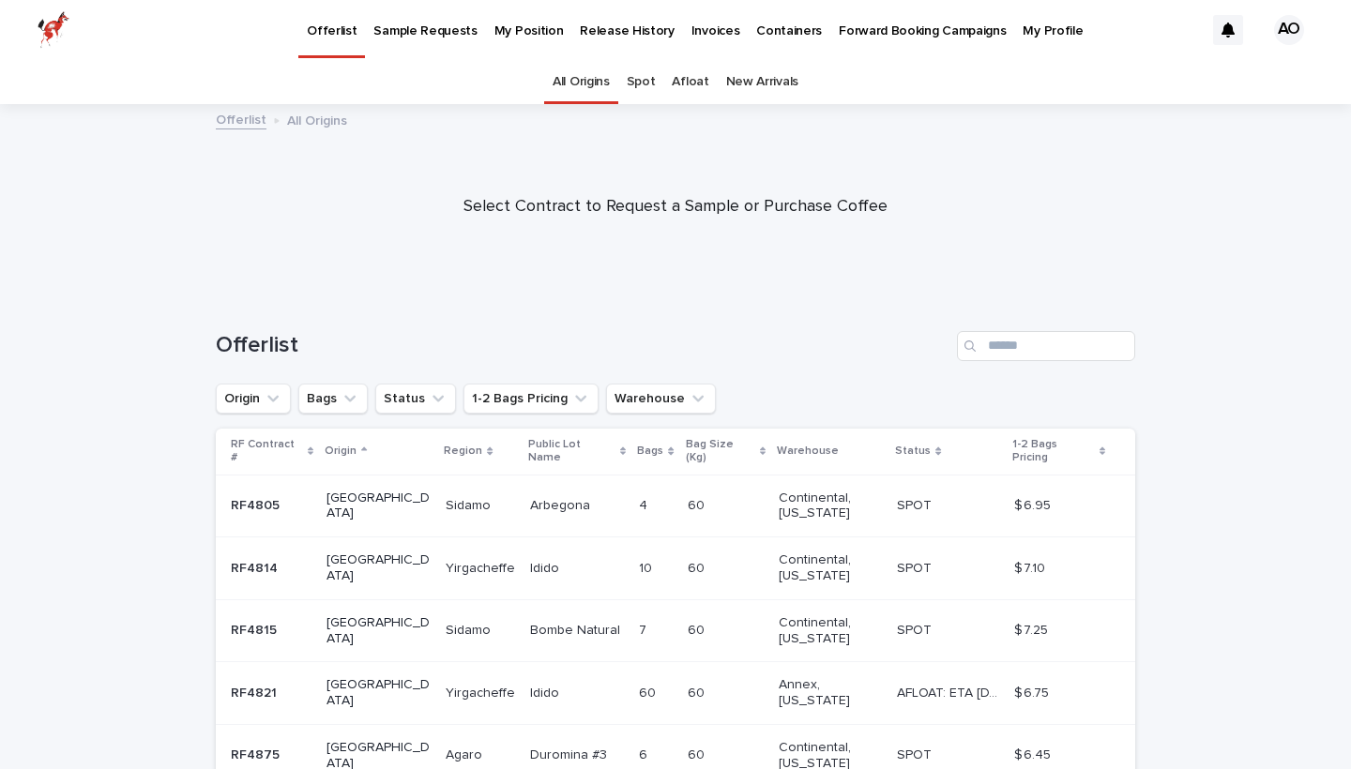
scroll to position [339, 0]
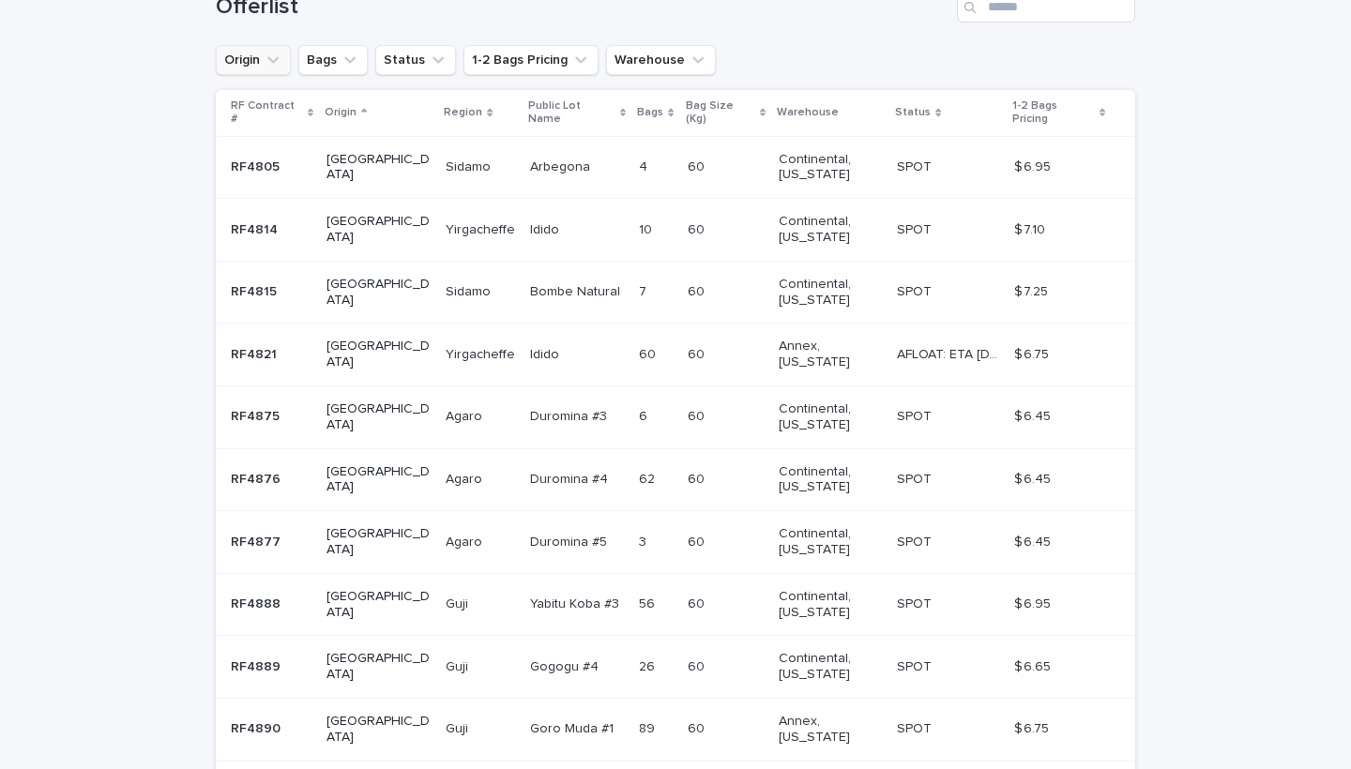
click at [245, 49] on button "Origin" at bounding box center [253, 60] width 75 height 30
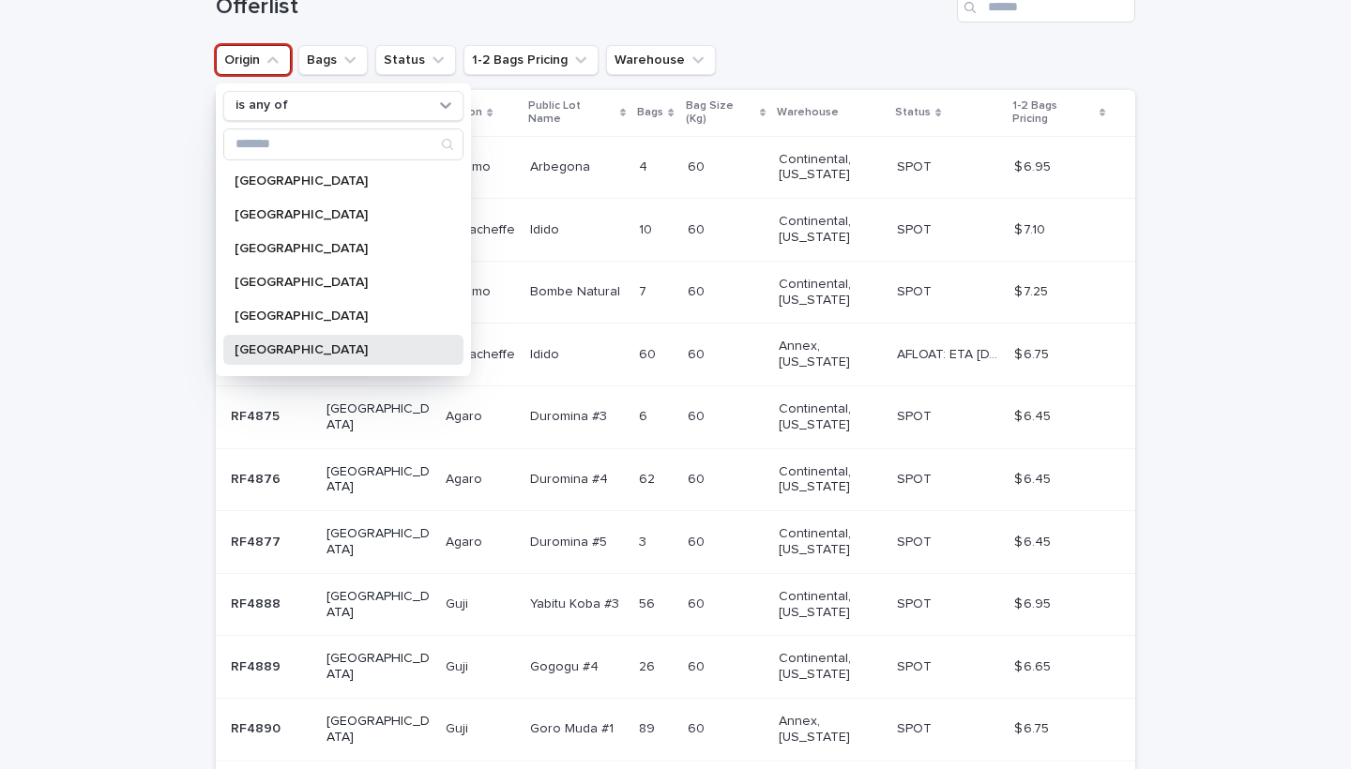
click at [271, 340] on div "[GEOGRAPHIC_DATA]" at bounding box center [343, 350] width 240 height 30
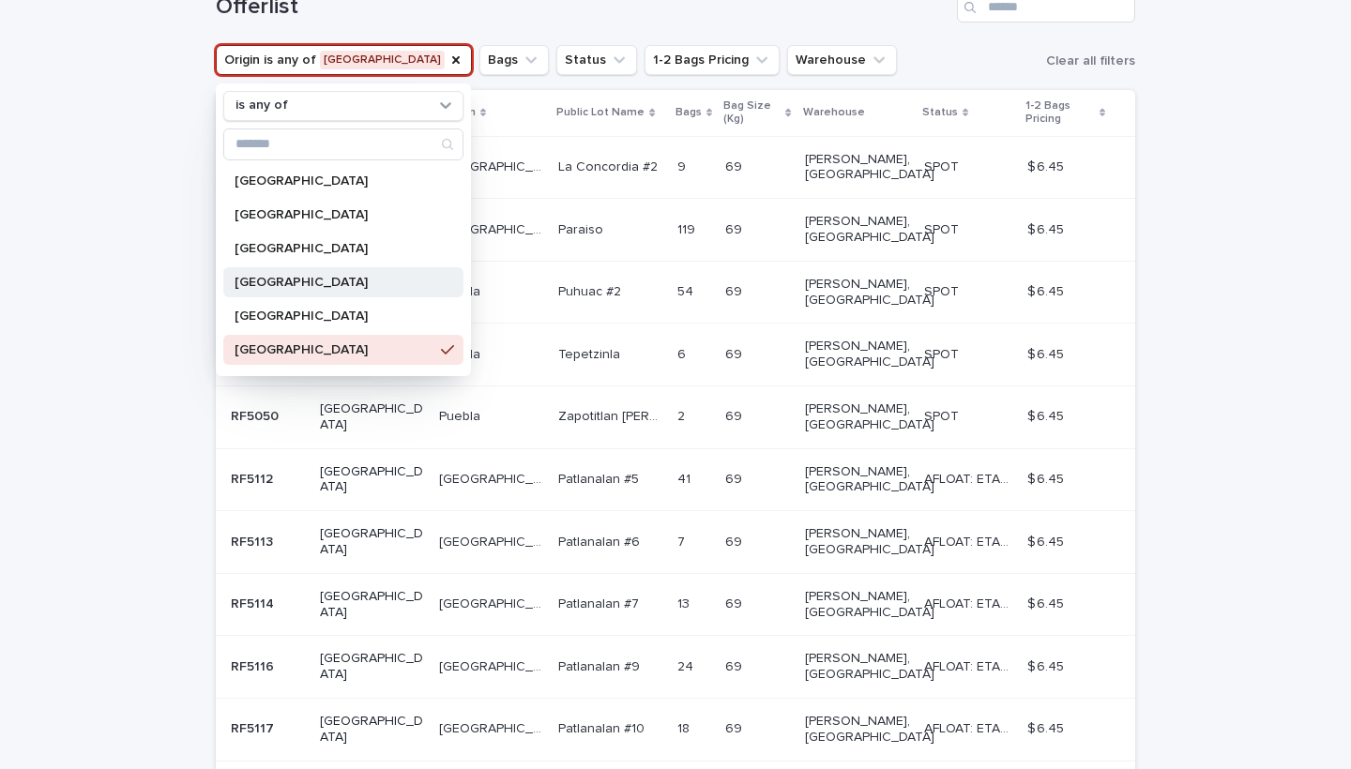
scroll to position [312, 0]
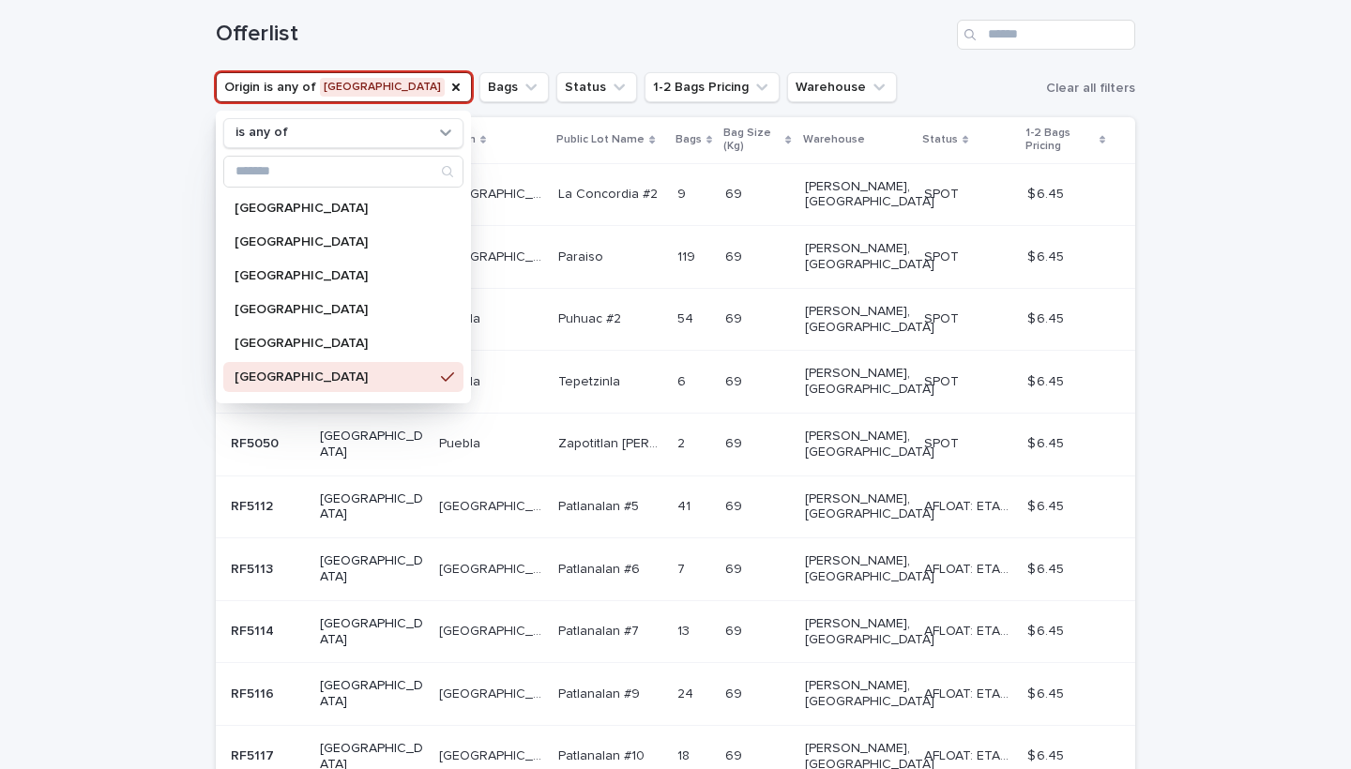
click at [71, 271] on div "Loading... Saving… Loading... Saving… Offerlist Origin is any of [GEOGRAPHIC_DA…" at bounding box center [675, 465] width 1351 height 967
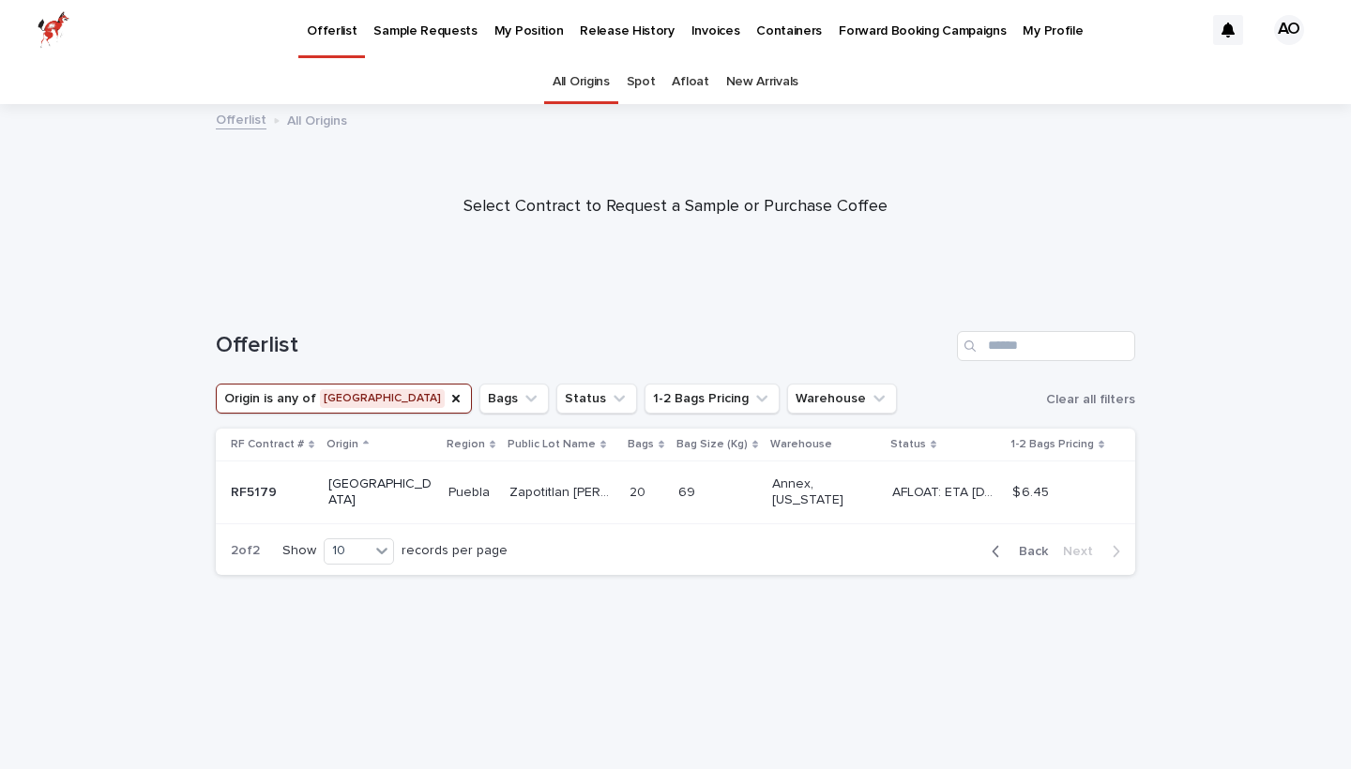
click at [510, 478] on div "Zapotitlan [PERSON_NAME] Zapotitlan [PERSON_NAME]" at bounding box center [562, 493] width 105 height 31
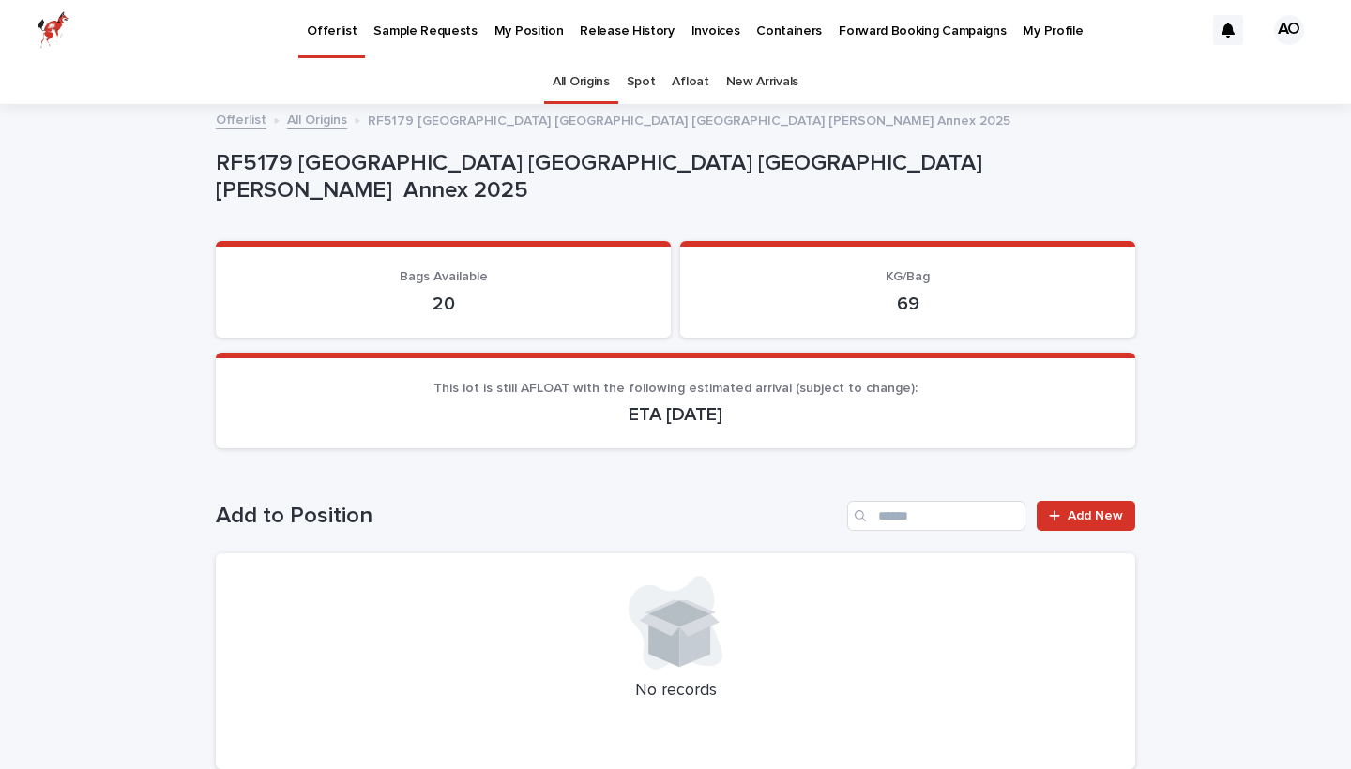
click at [613, 28] on p "Release History" at bounding box center [627, 19] width 94 height 39
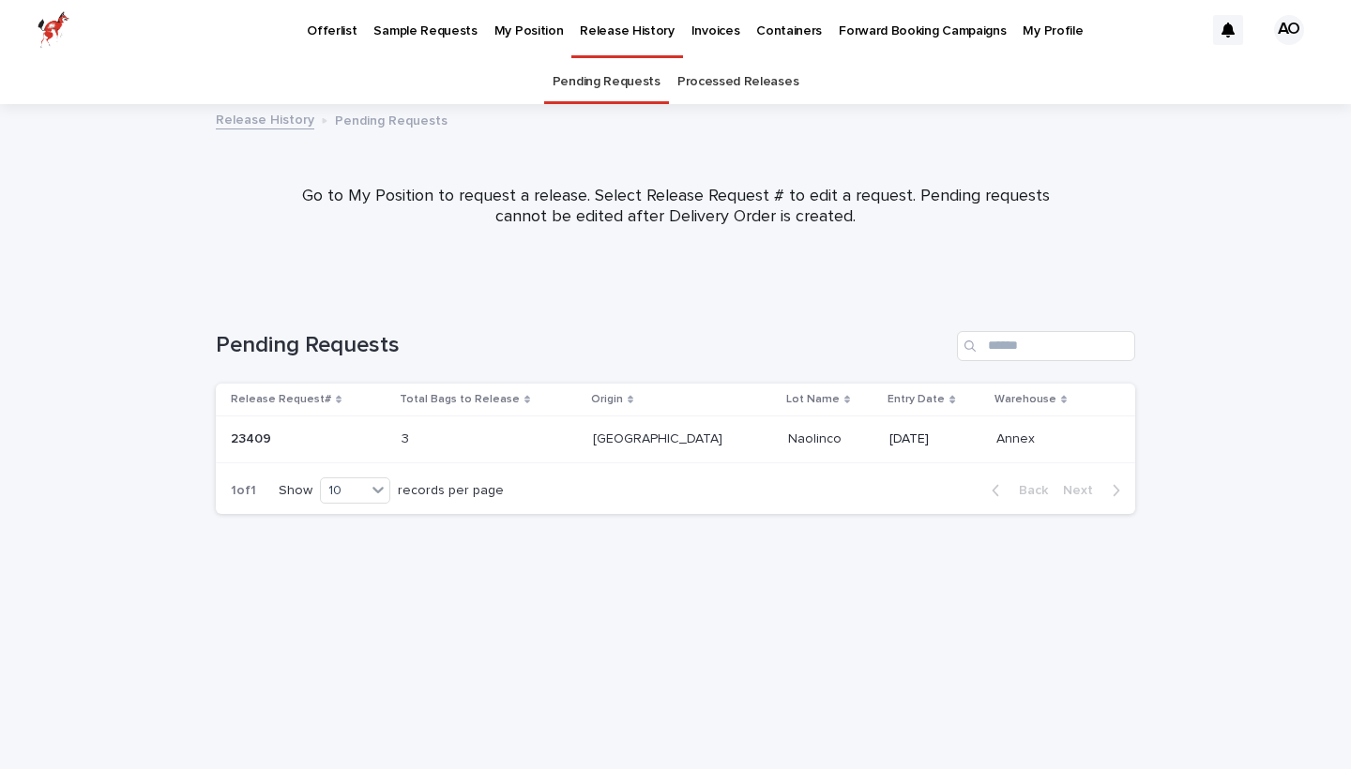
click at [480, 453] on td "3 3" at bounding box center [489, 440] width 191 height 47
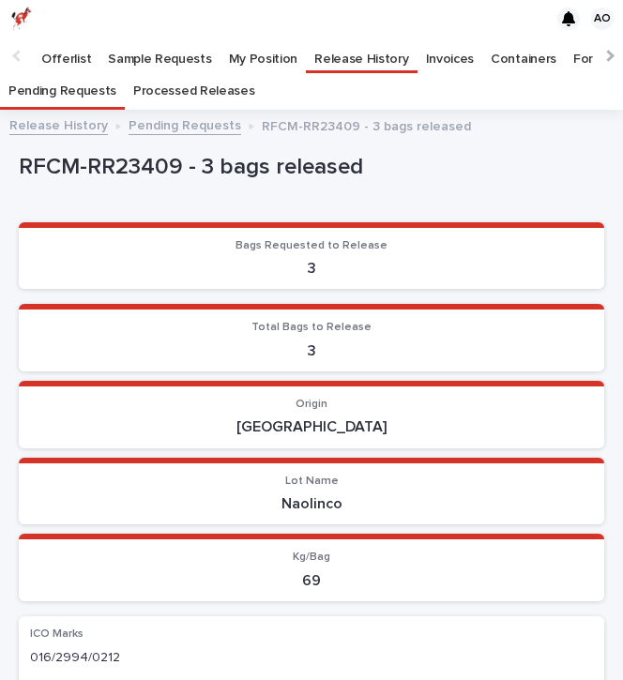
scroll to position [54, 0]
